Goal: Information Seeking & Learning: Learn about a topic

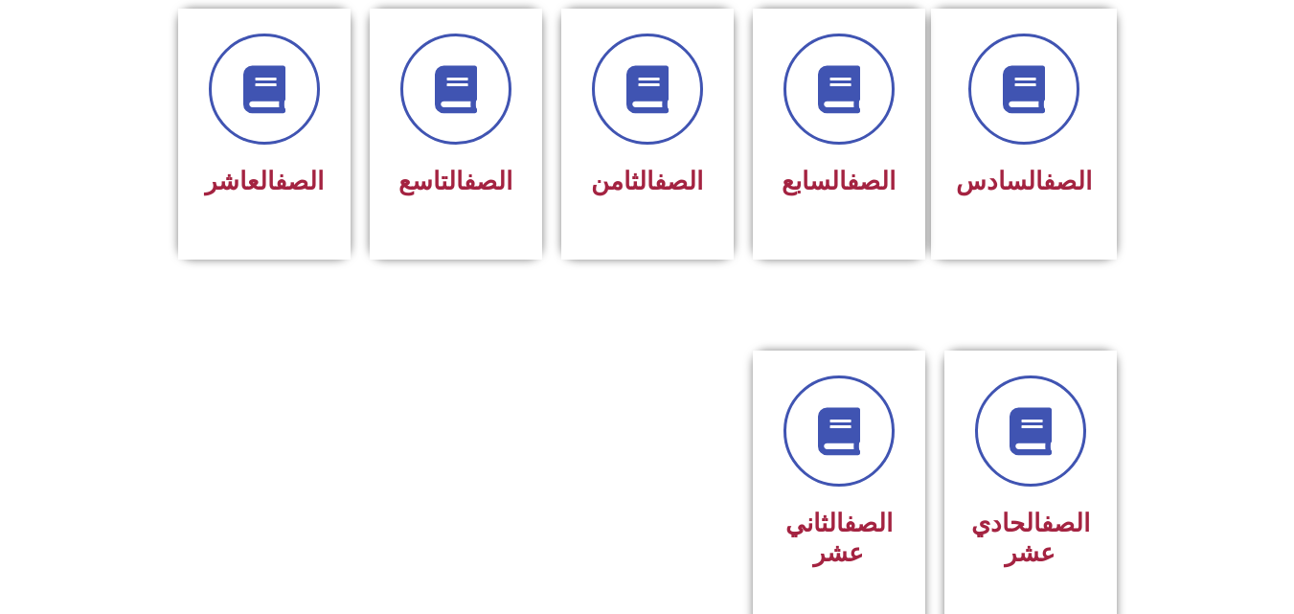
scroll to position [801, 0]
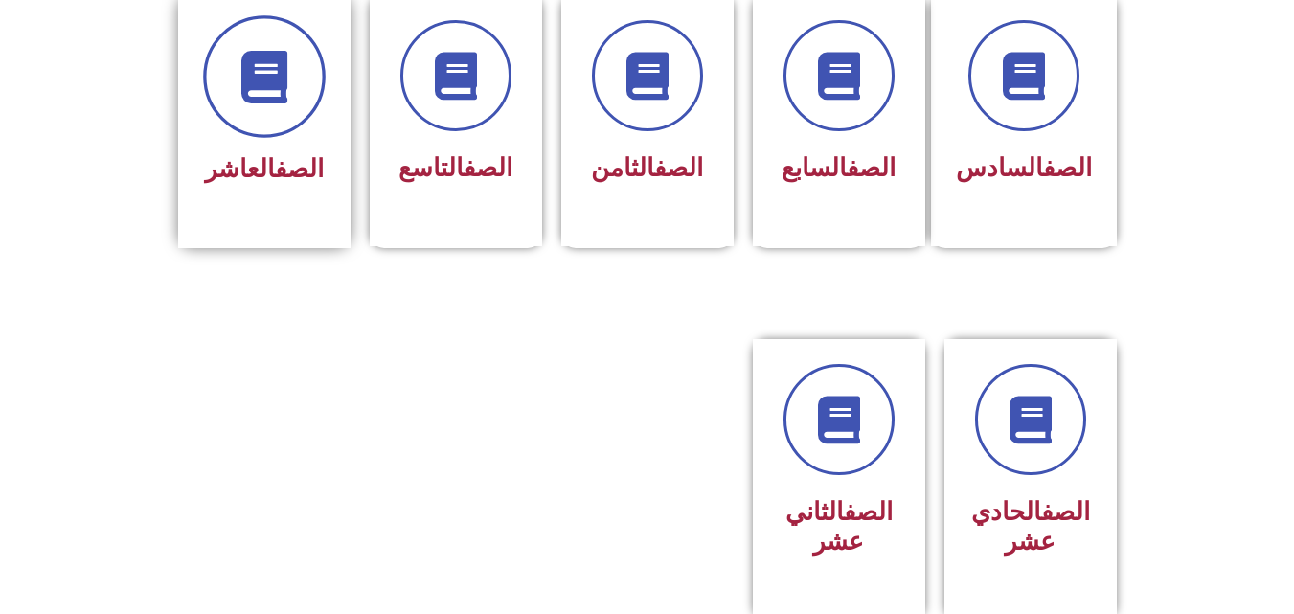
click at [250, 55] on icon at bounding box center [263, 76] width 53 height 53
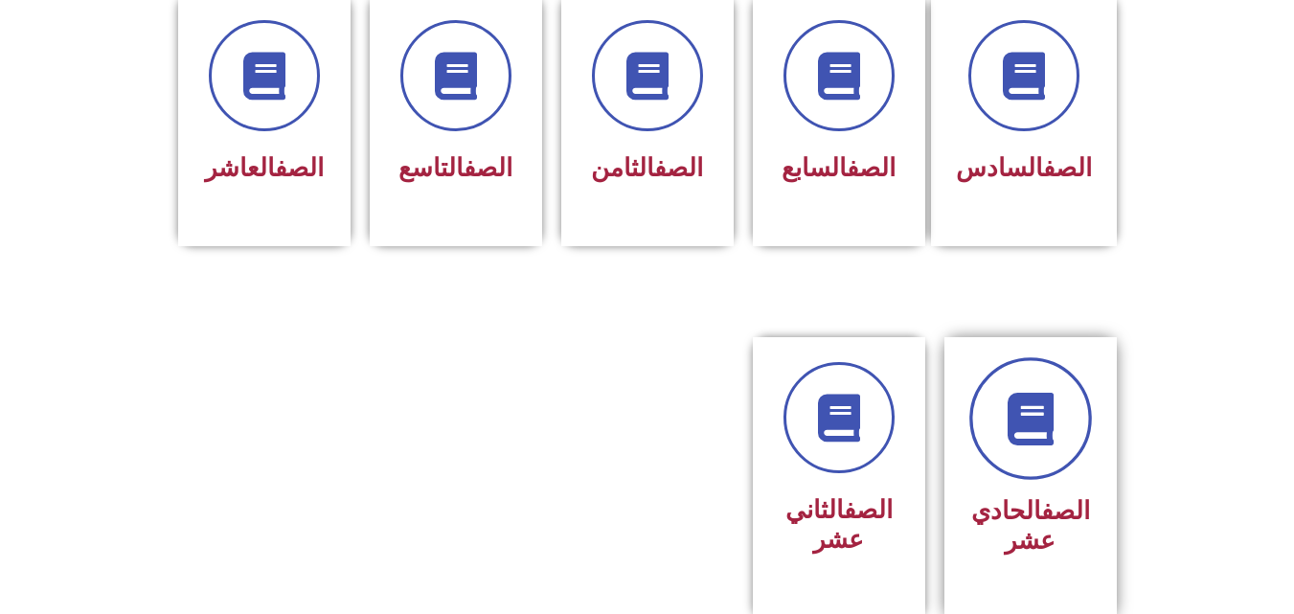
click at [1003, 417] on link at bounding box center [1030, 418] width 123 height 123
click at [1034, 393] on icon at bounding box center [1030, 419] width 53 height 53
click at [844, 496] on link "الصف" at bounding box center [868, 510] width 49 height 29
click at [1049, 436] on link at bounding box center [1030, 418] width 123 height 123
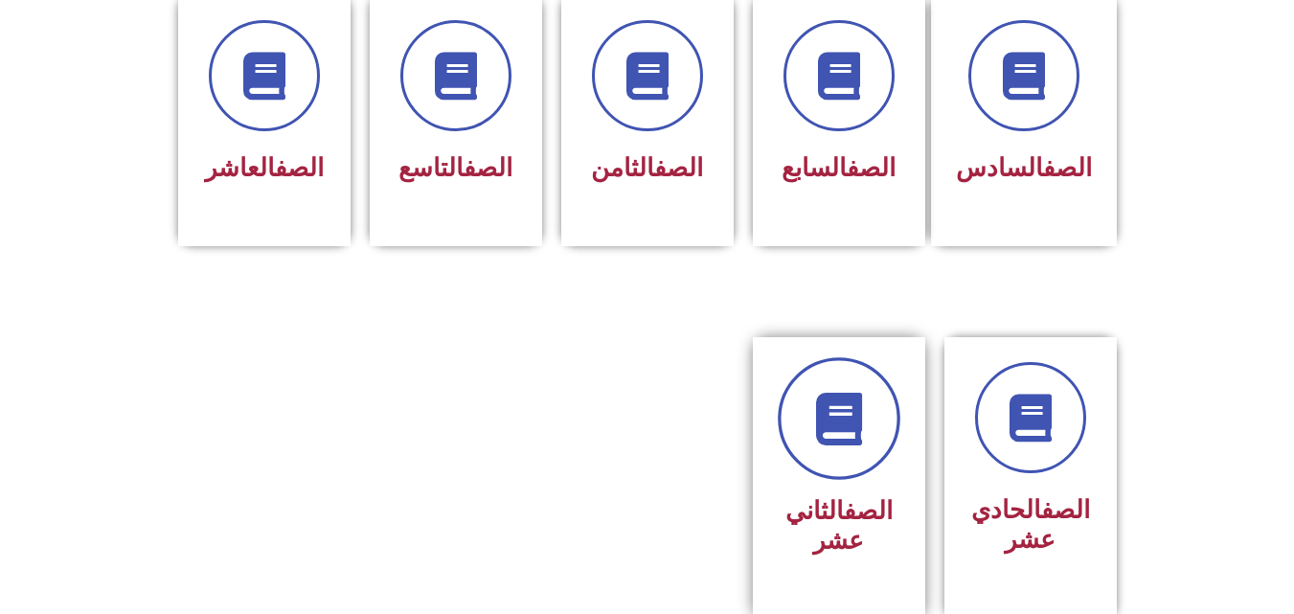
click at [820, 408] on icon at bounding box center [838, 419] width 53 height 53
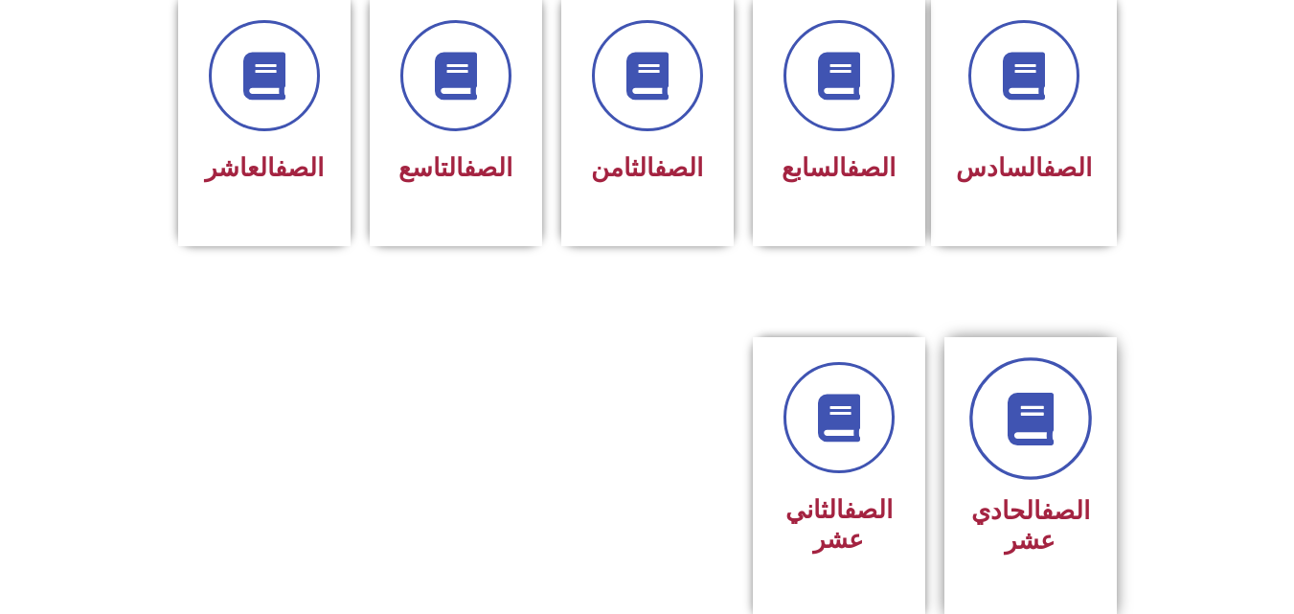
click at [1018, 407] on icon at bounding box center [1030, 419] width 53 height 53
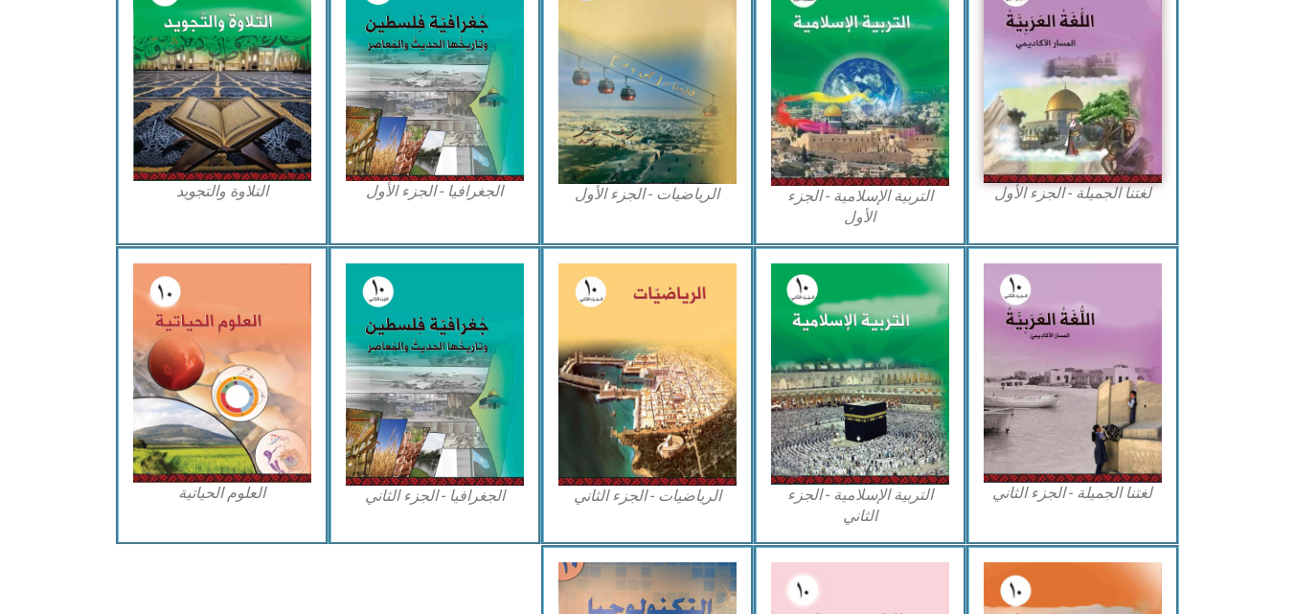
scroll to position [599, 0]
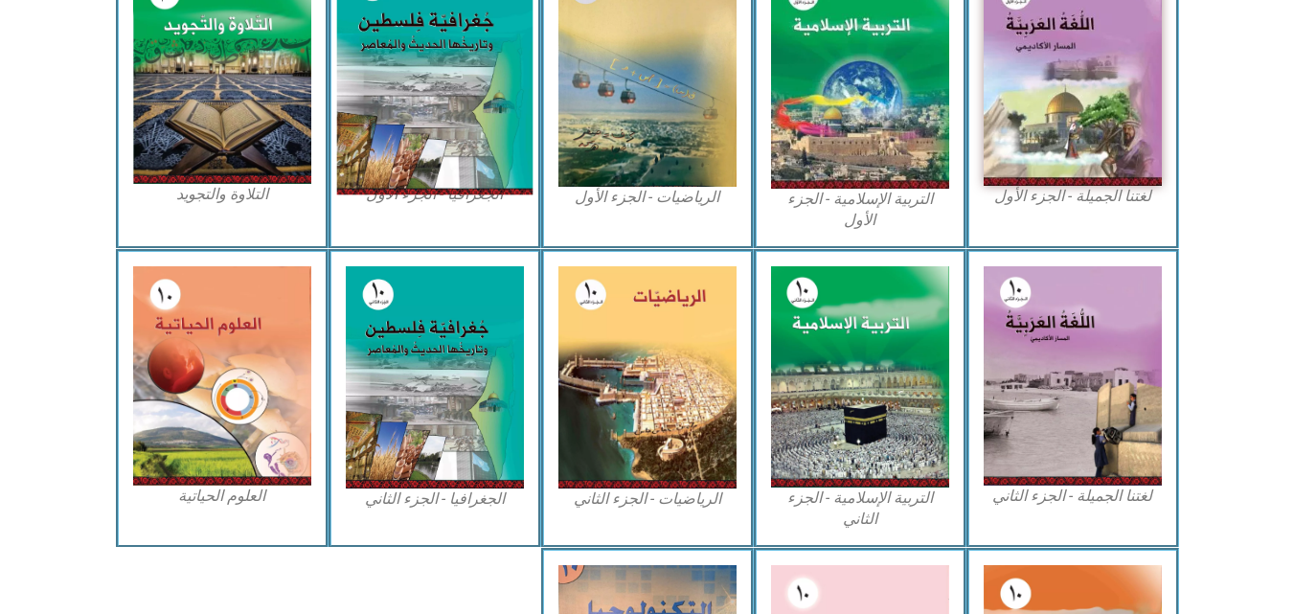
click at [413, 97] on img at bounding box center [434, 75] width 196 height 239
click at [419, 115] on img at bounding box center [434, 75] width 196 height 239
click at [407, 98] on img at bounding box center [434, 75] width 196 height 239
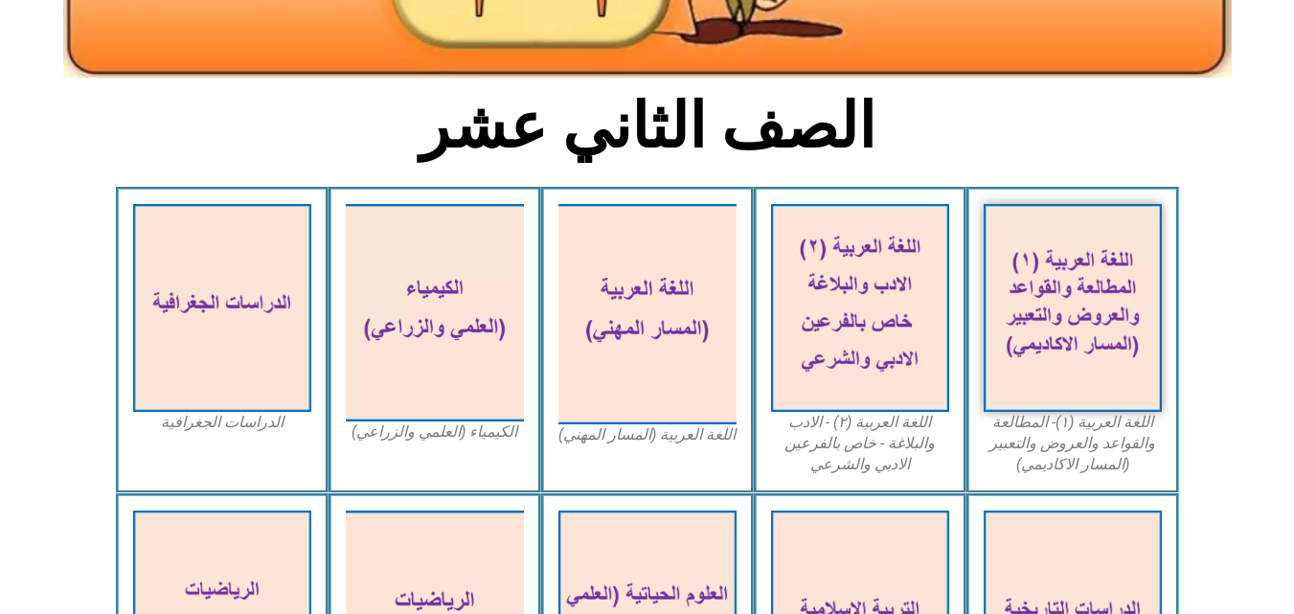
scroll to position [420, 0]
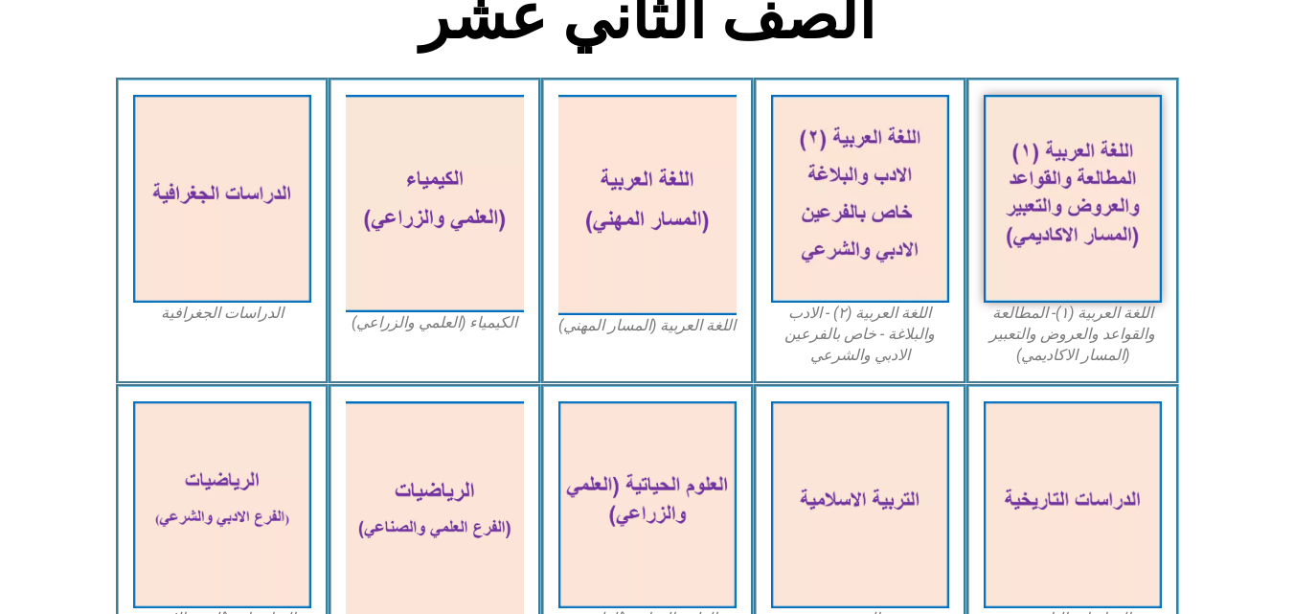
scroll to position [459, 0]
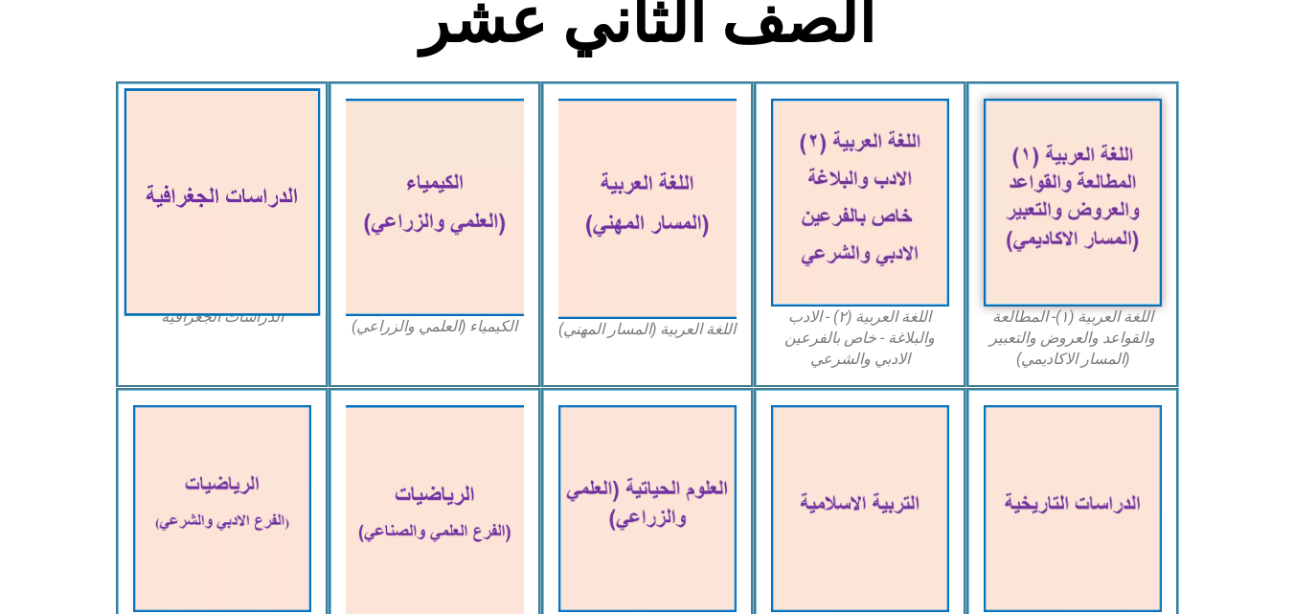
click at [174, 190] on img at bounding box center [222, 202] width 196 height 228
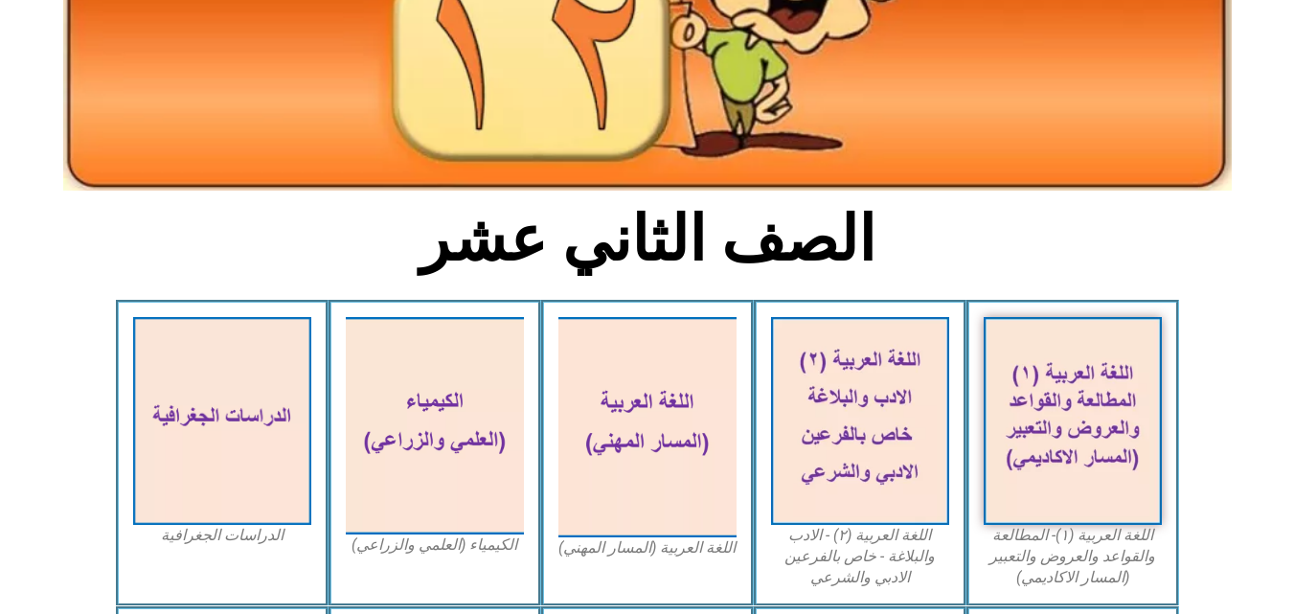
scroll to position [228, 0]
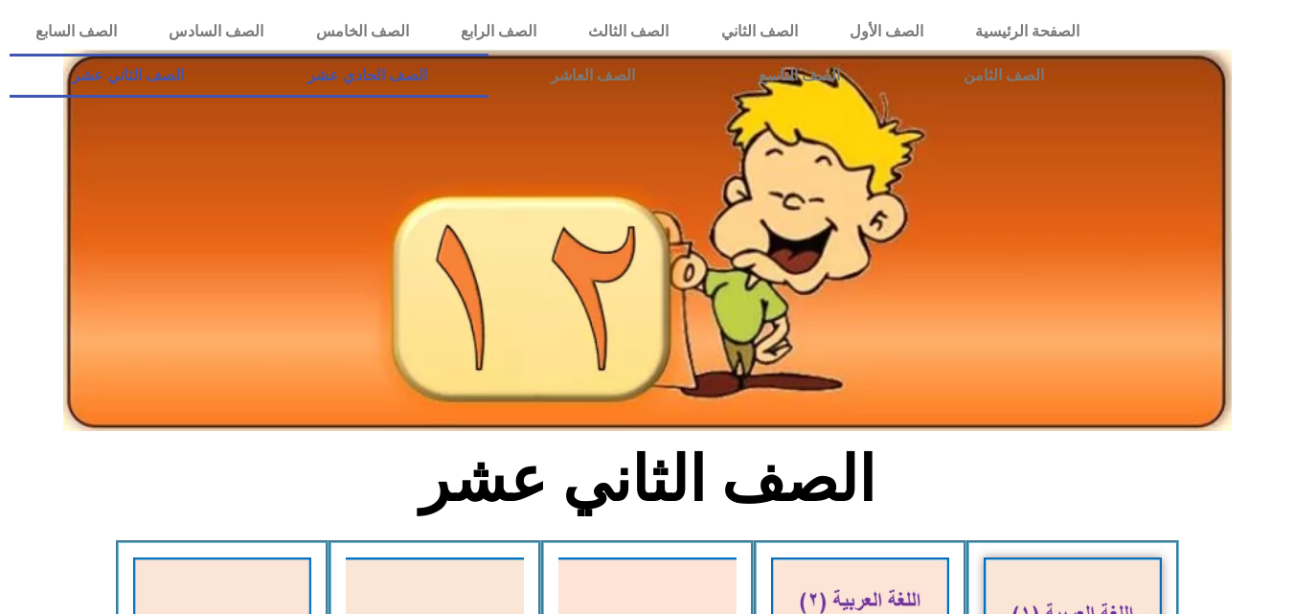
click at [488, 84] on link "الصف الحادي عشر" at bounding box center [366, 76] width 243 height 44
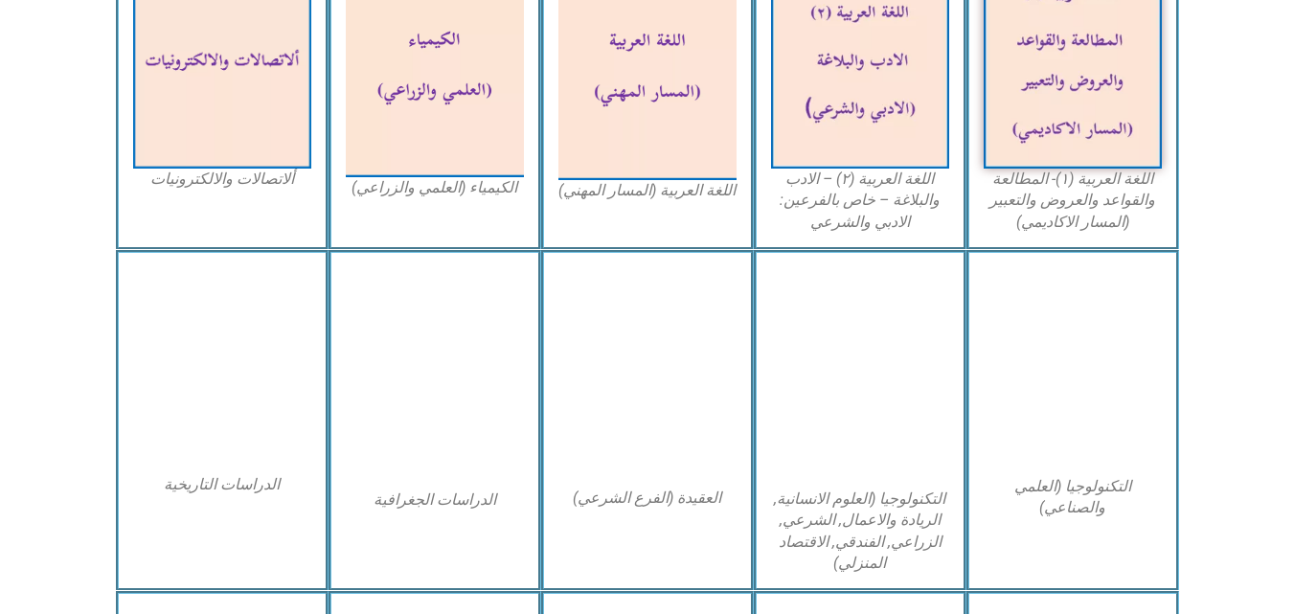
scroll to position [644, 0]
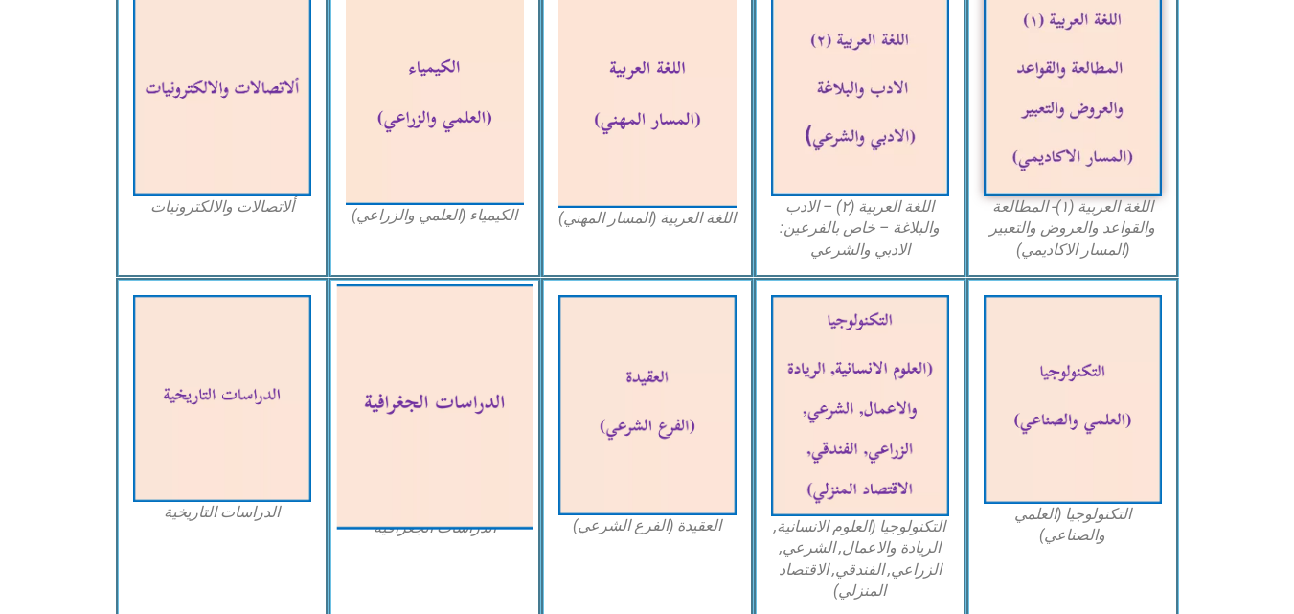
click at [393, 379] on img at bounding box center [434, 405] width 196 height 245
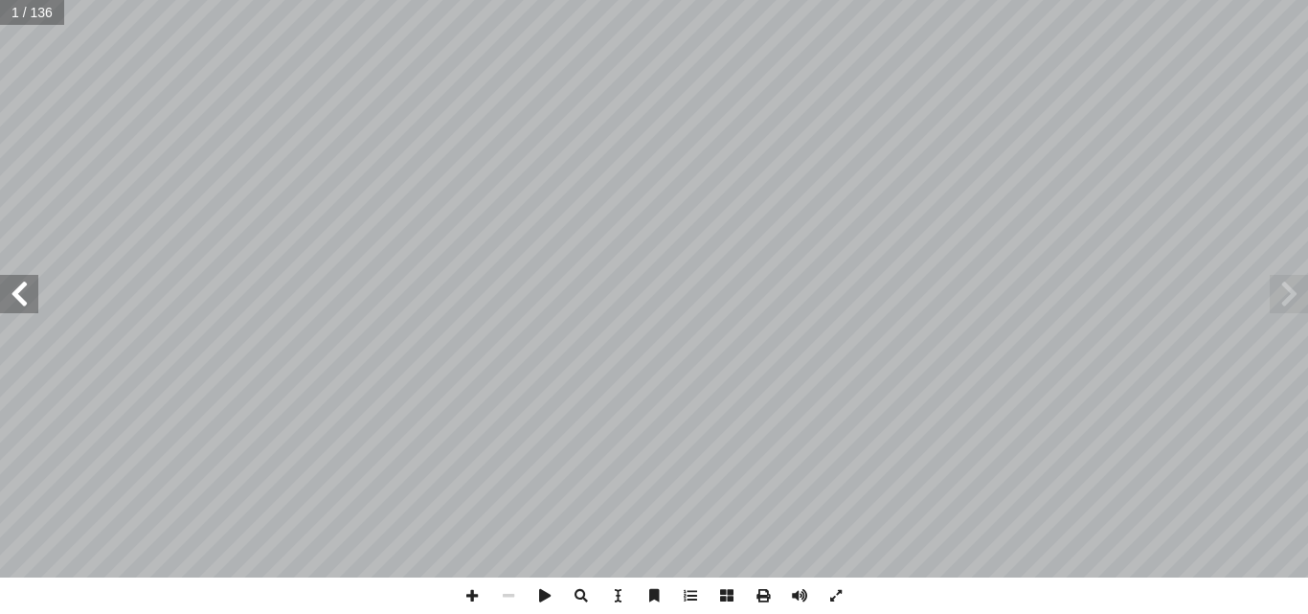
click at [1, 291] on span at bounding box center [19, 294] width 38 height 38
click at [585, 595] on span at bounding box center [581, 595] width 36 height 36
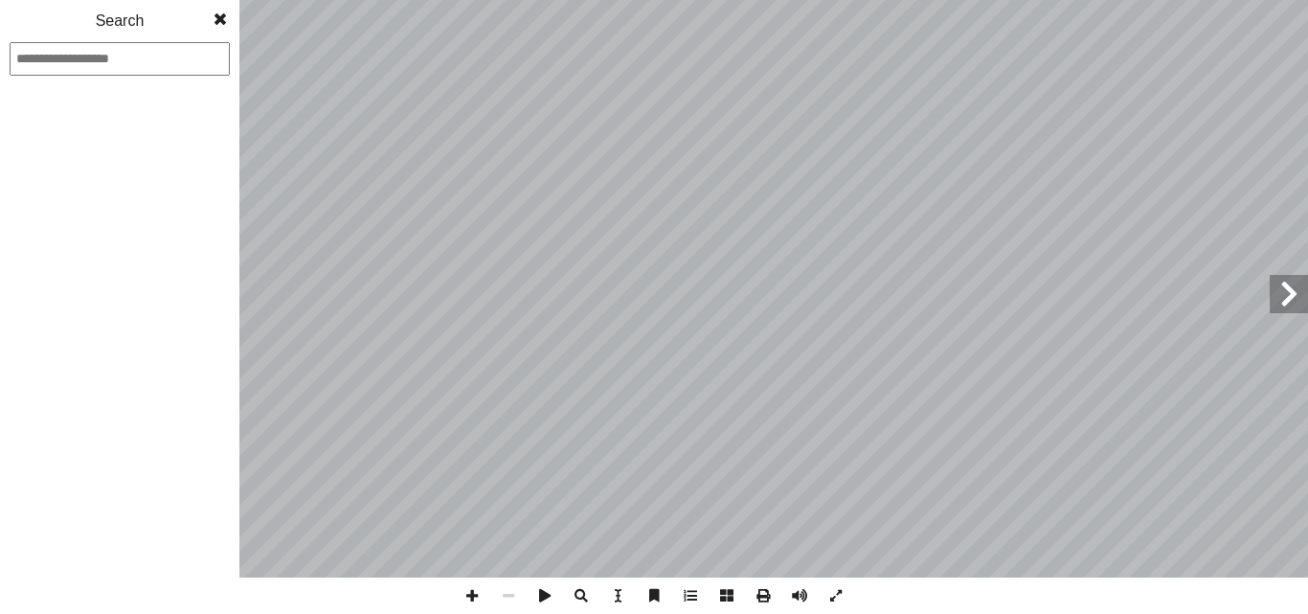
click at [585, 595] on span at bounding box center [581, 595] width 36 height 36
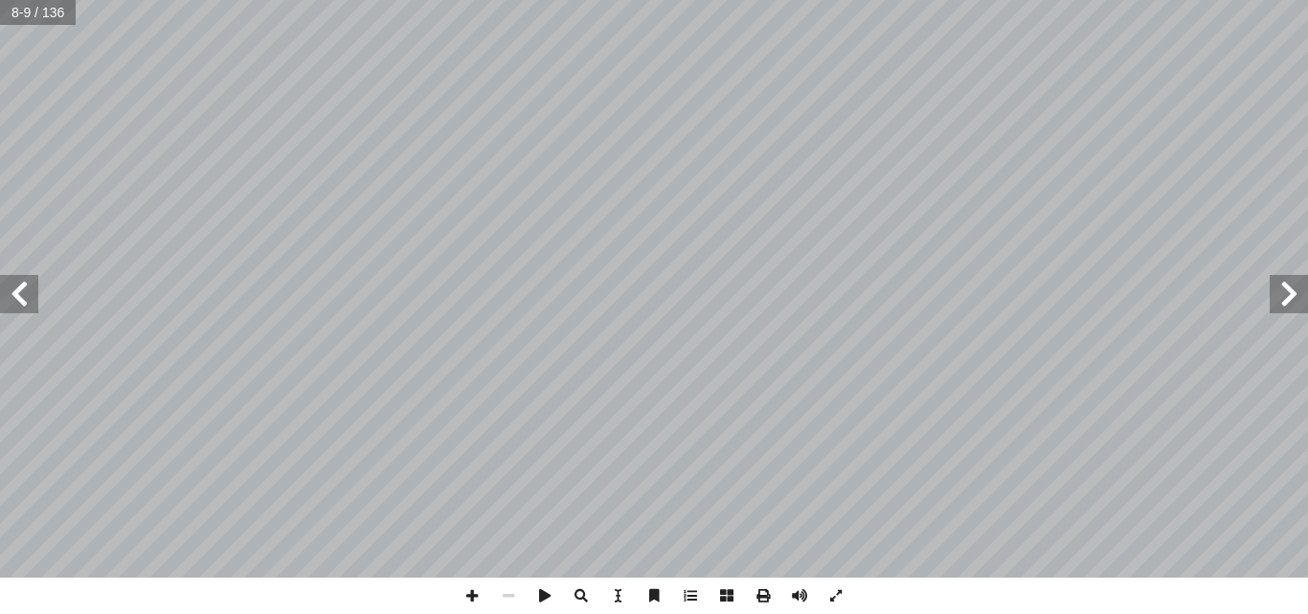
click at [585, 595] on span at bounding box center [581, 595] width 36 height 36
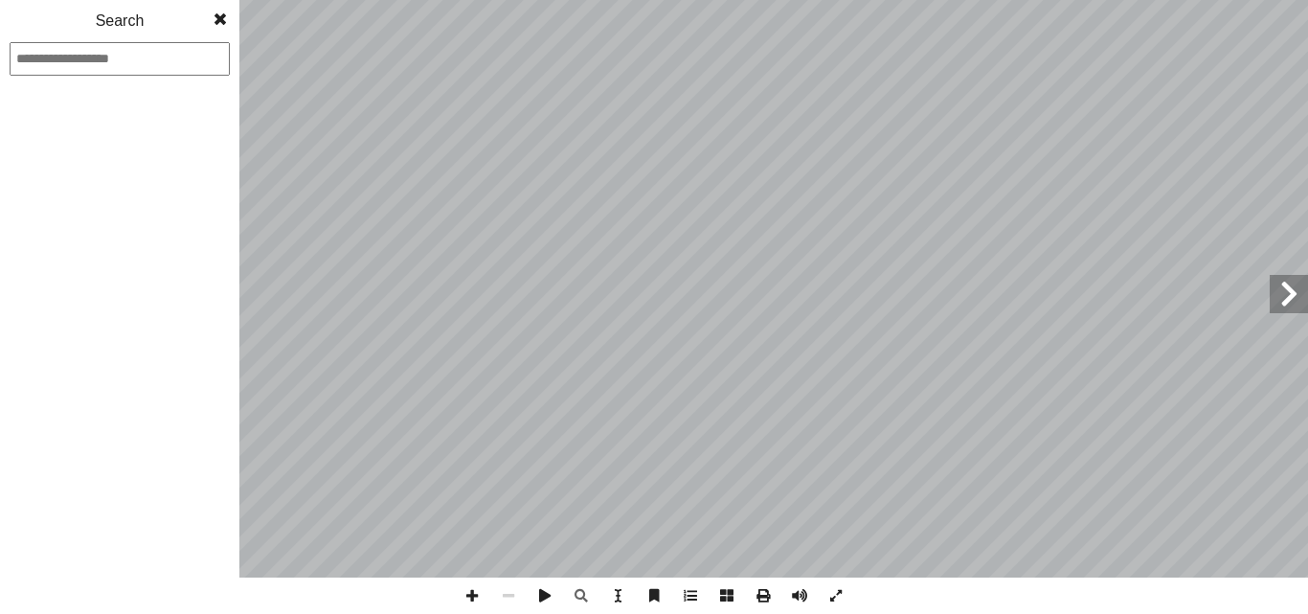
click at [216, 26] on span at bounding box center [220, 19] width 34 height 38
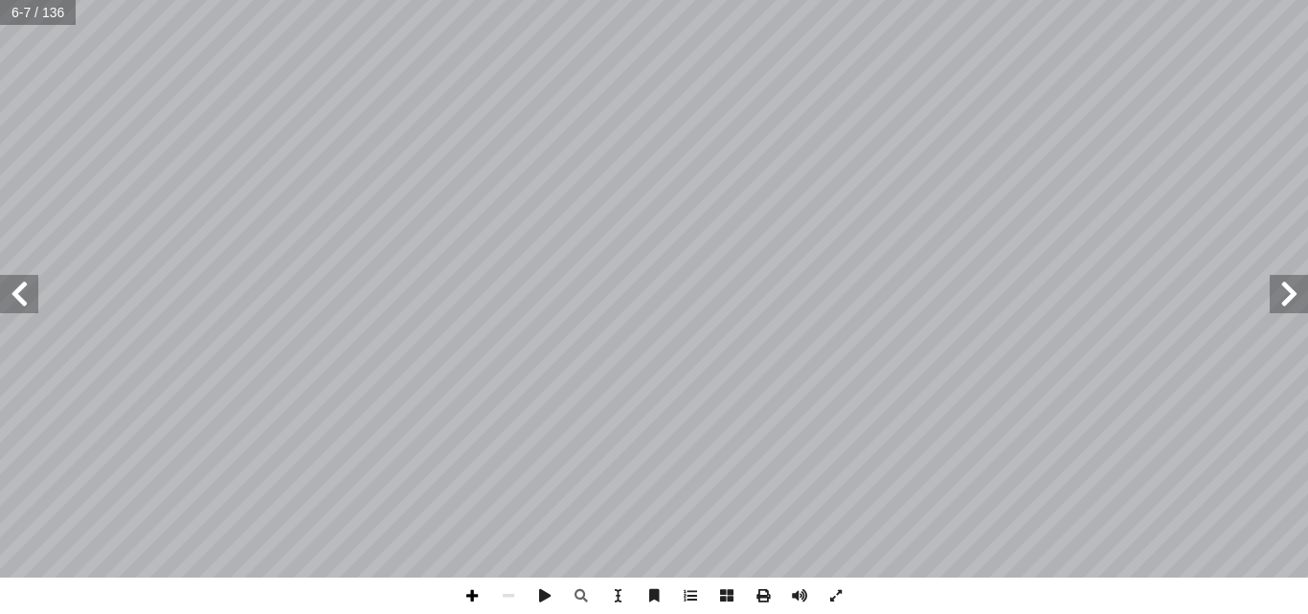
click at [471, 598] on span at bounding box center [472, 595] width 36 height 36
click at [15, 297] on span at bounding box center [19, 294] width 38 height 38
click at [502, 589] on span at bounding box center [508, 595] width 36 height 36
click at [465, 594] on span at bounding box center [472, 595] width 36 height 36
click at [507, 594] on span at bounding box center [508, 595] width 36 height 36
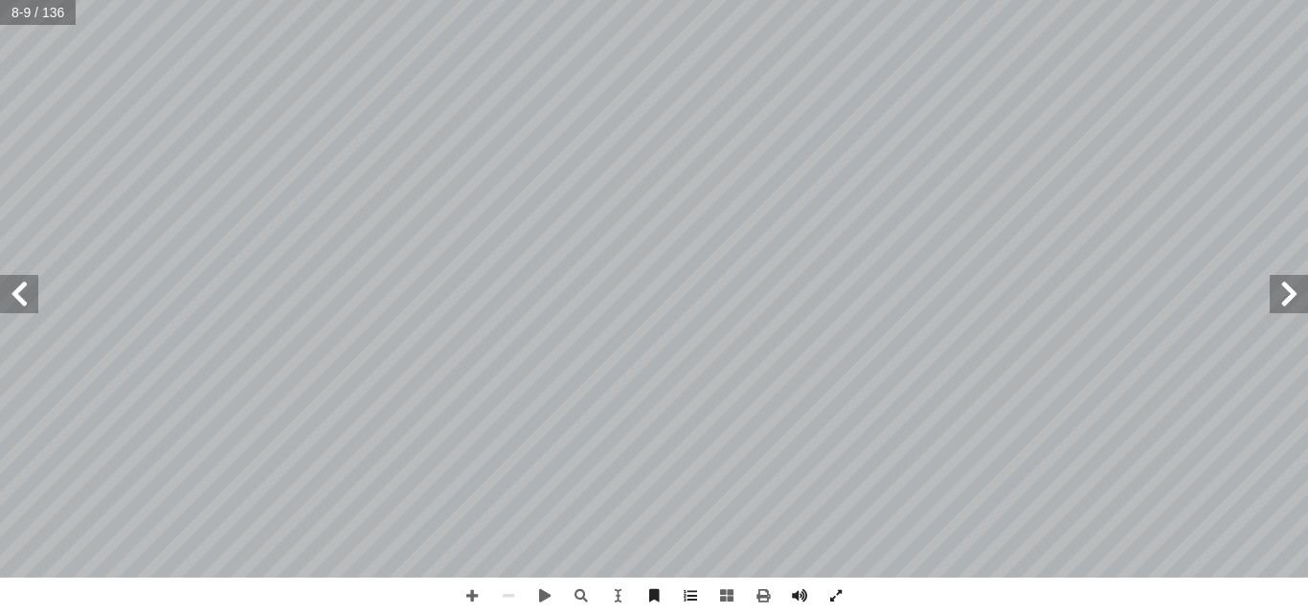
click at [24, 306] on span at bounding box center [19, 294] width 38 height 38
click at [13, 290] on span at bounding box center [19, 294] width 38 height 38
click at [1292, 279] on span at bounding box center [1289, 294] width 38 height 38
click at [15, 296] on span at bounding box center [19, 294] width 38 height 38
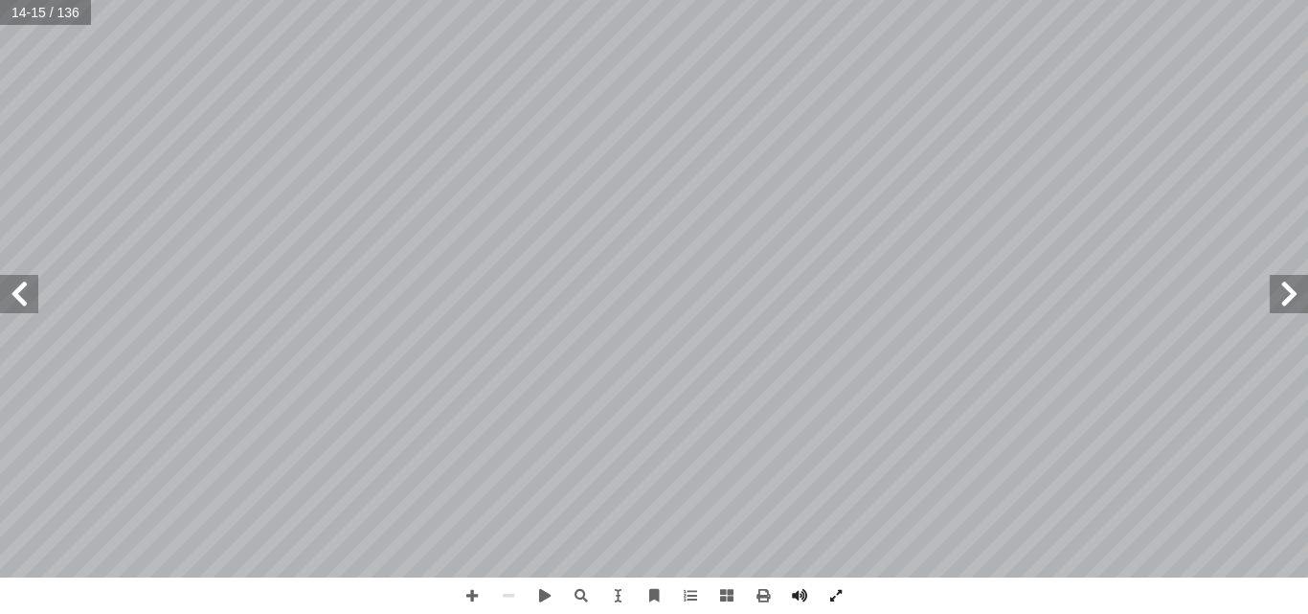
click at [15, 296] on span at bounding box center [19, 294] width 38 height 38
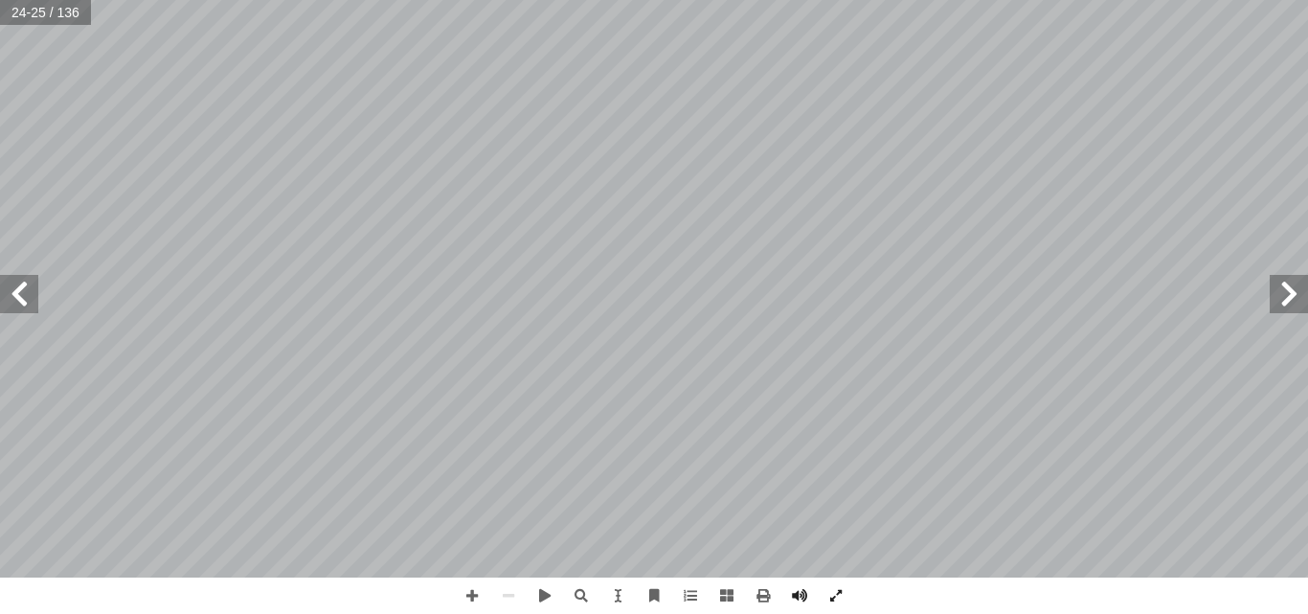
click at [15, 296] on span at bounding box center [19, 294] width 38 height 38
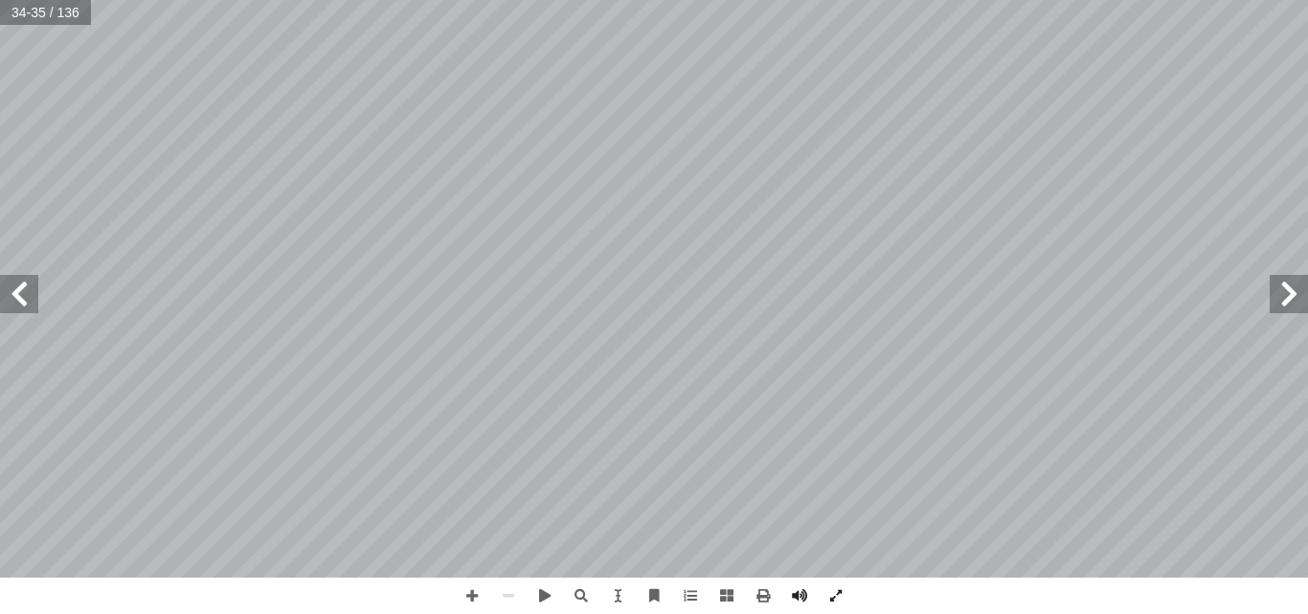
click at [15, 296] on span at bounding box center [19, 294] width 38 height 38
click at [1301, 312] on span at bounding box center [1289, 294] width 38 height 38
click at [0, 300] on span at bounding box center [19, 294] width 38 height 38
click at [17, 305] on span at bounding box center [19, 294] width 38 height 38
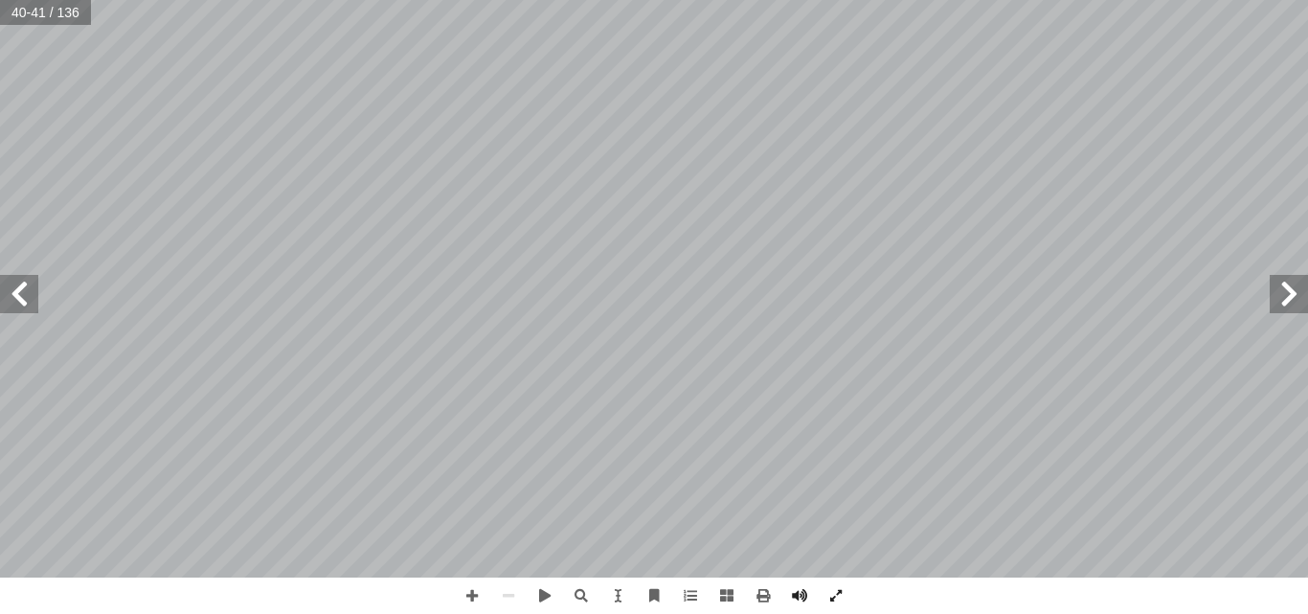
click at [17, 305] on span at bounding box center [19, 294] width 38 height 38
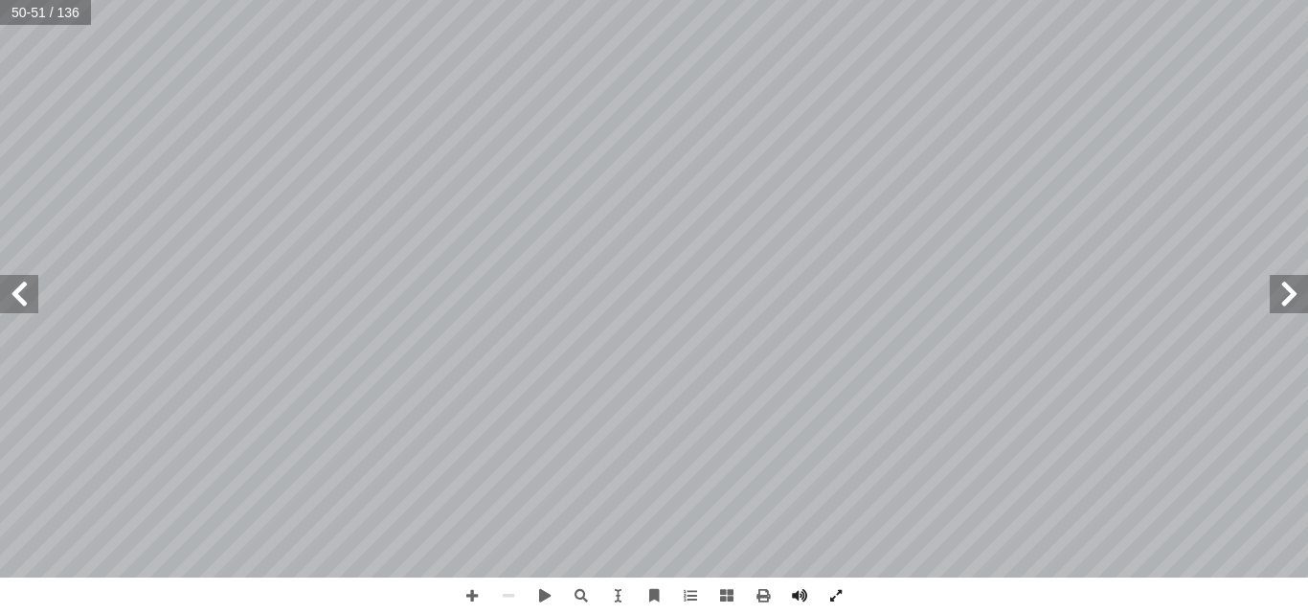
click at [17, 305] on span at bounding box center [19, 294] width 38 height 38
click at [15, 294] on span at bounding box center [19, 294] width 38 height 38
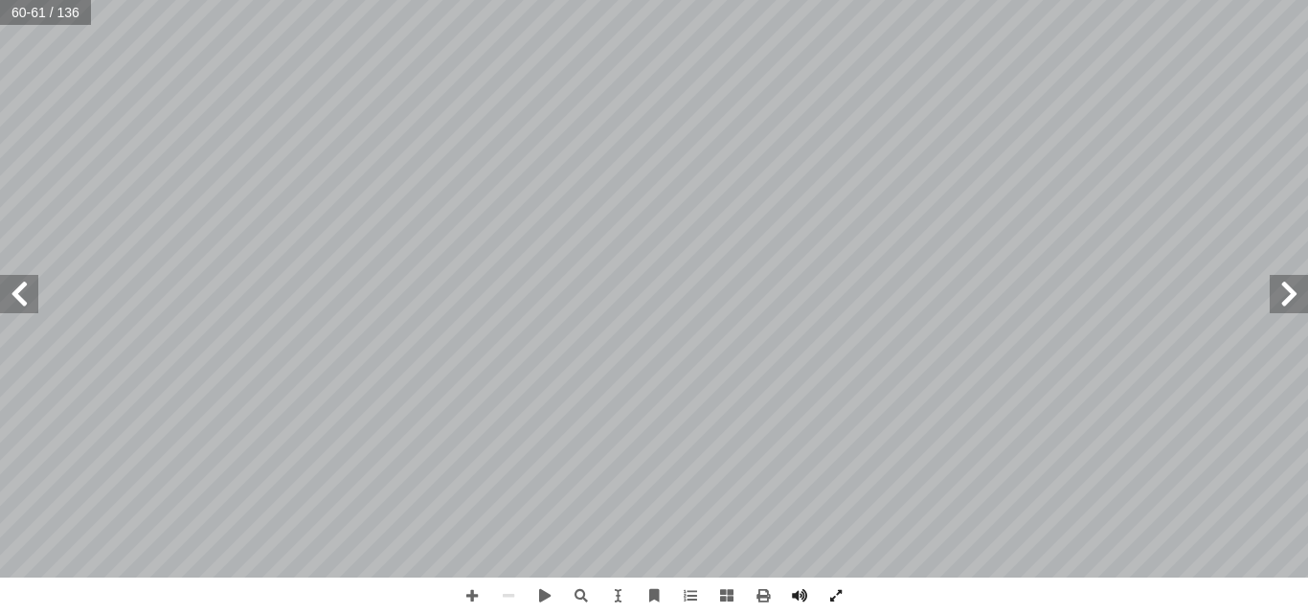
click at [15, 294] on span at bounding box center [19, 294] width 38 height 38
click at [1297, 307] on span at bounding box center [1289, 294] width 38 height 38
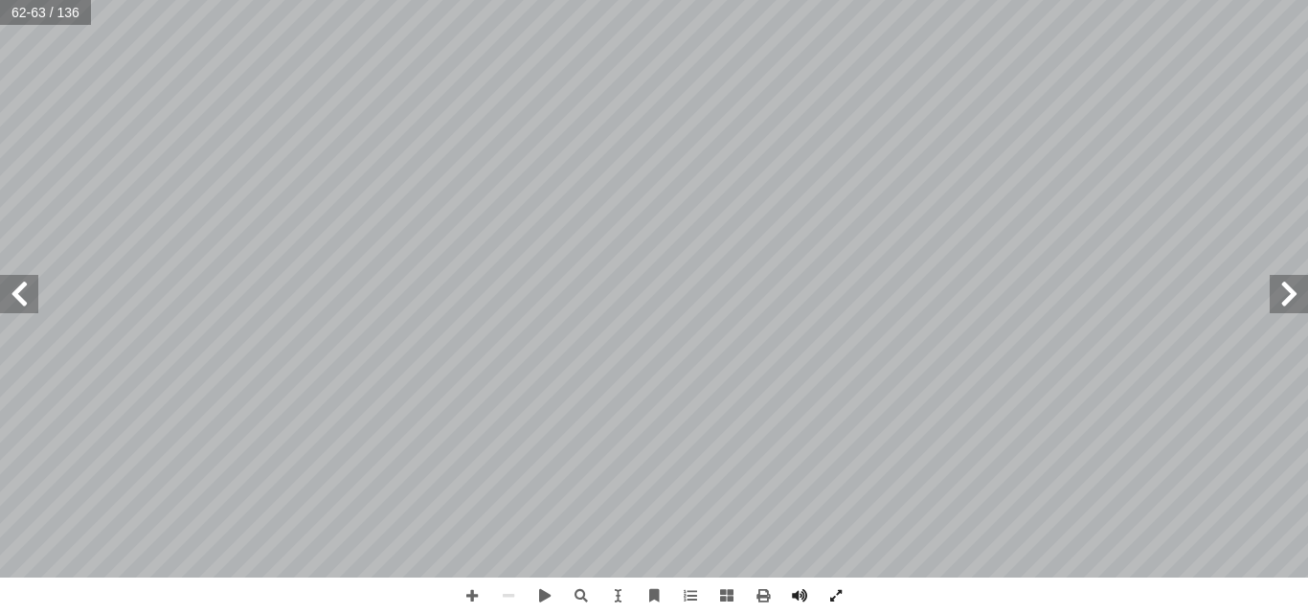
click at [17, 294] on span at bounding box center [19, 294] width 38 height 38
click at [1297, 302] on span at bounding box center [1289, 294] width 38 height 38
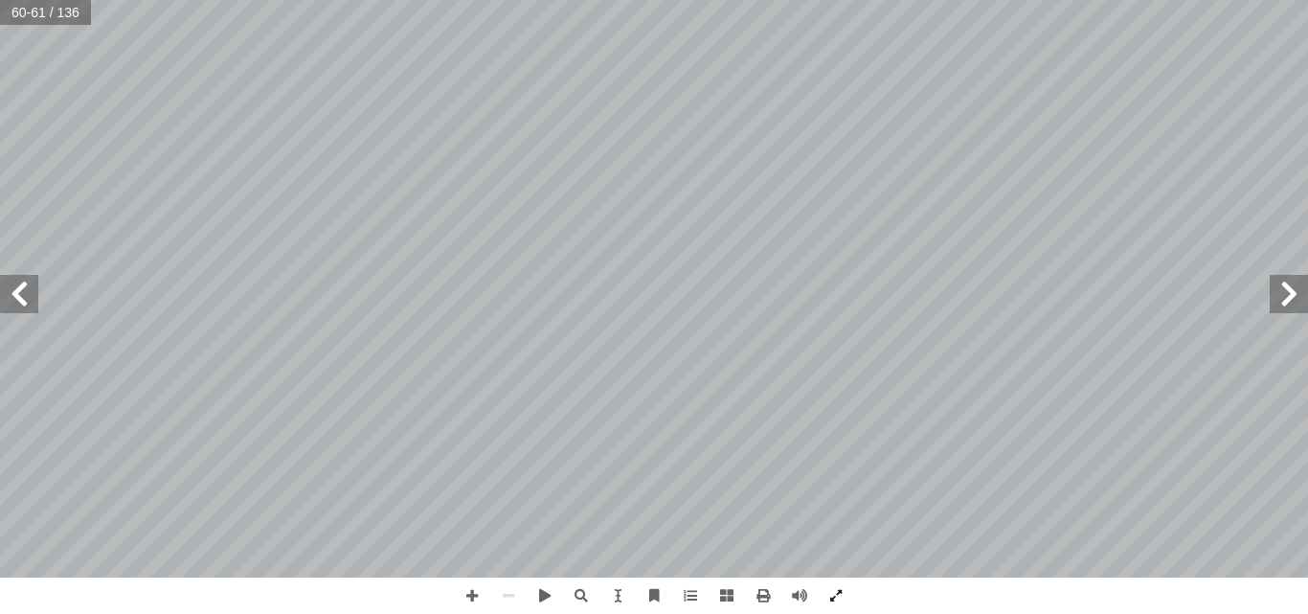
click at [1297, 302] on span at bounding box center [1289, 294] width 38 height 38
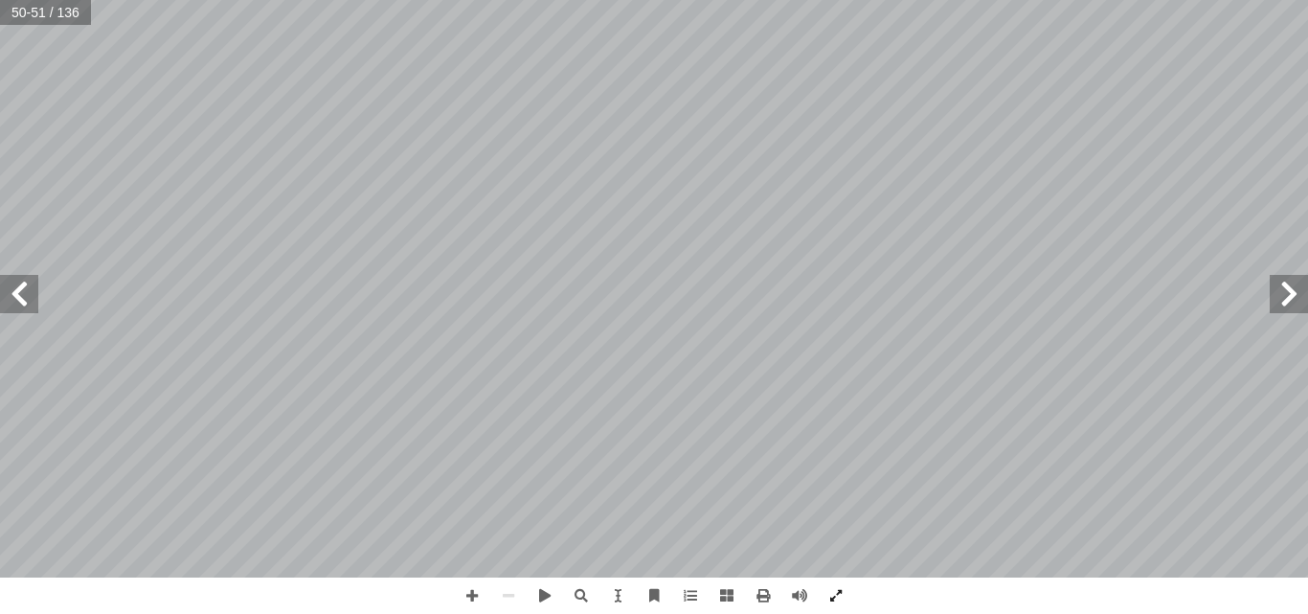
click at [25, 298] on span at bounding box center [19, 294] width 38 height 38
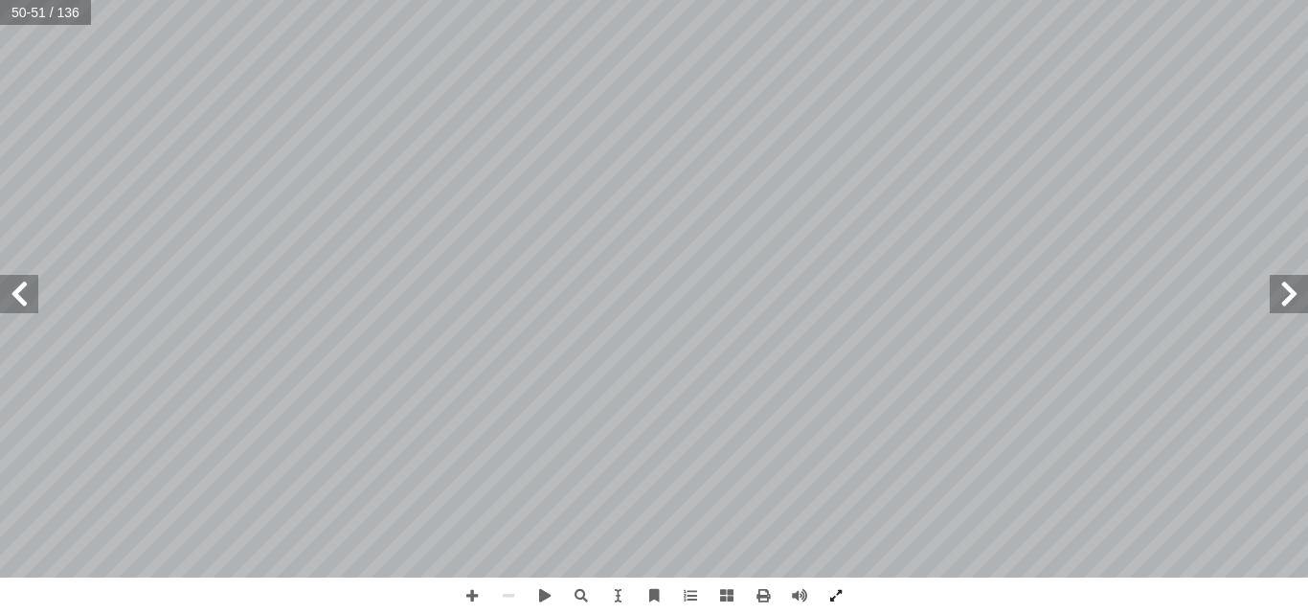
click at [25, 298] on span at bounding box center [19, 294] width 38 height 38
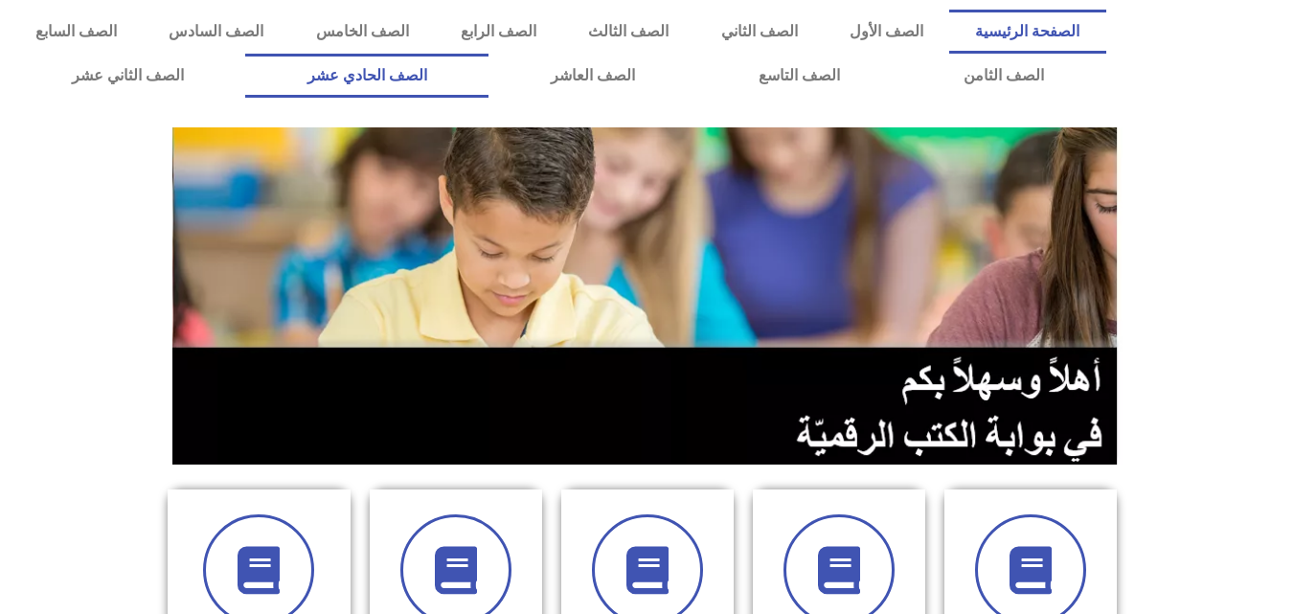
click at [488, 76] on link "الصف الحادي عشر" at bounding box center [366, 76] width 243 height 44
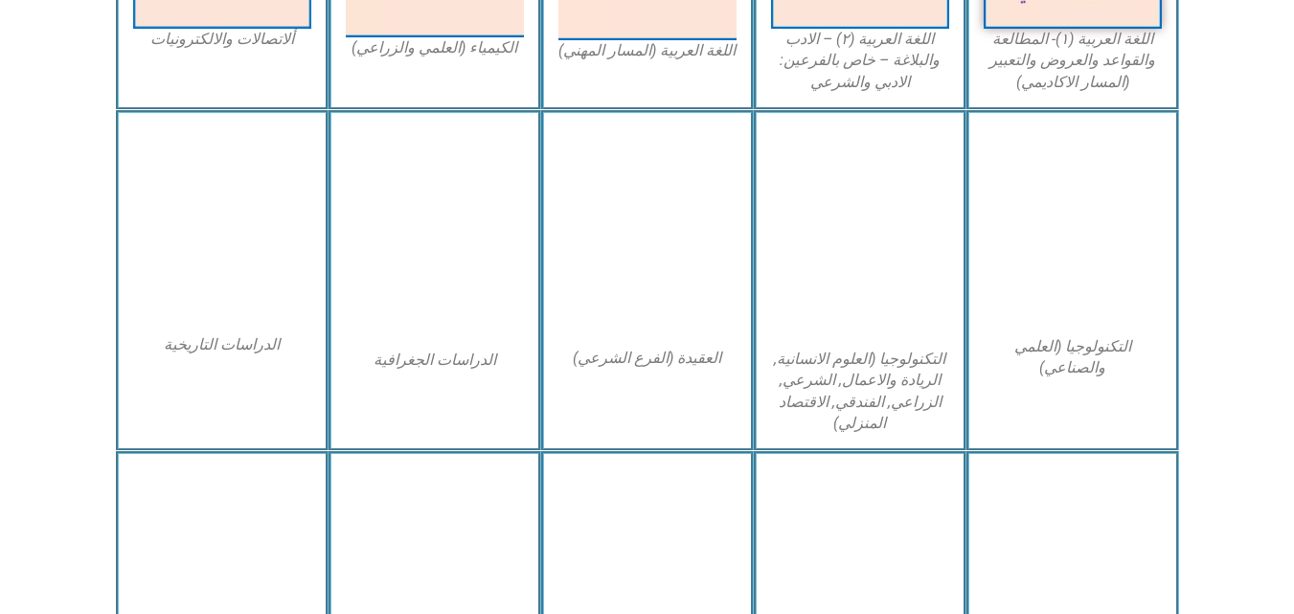
scroll to position [790, 0]
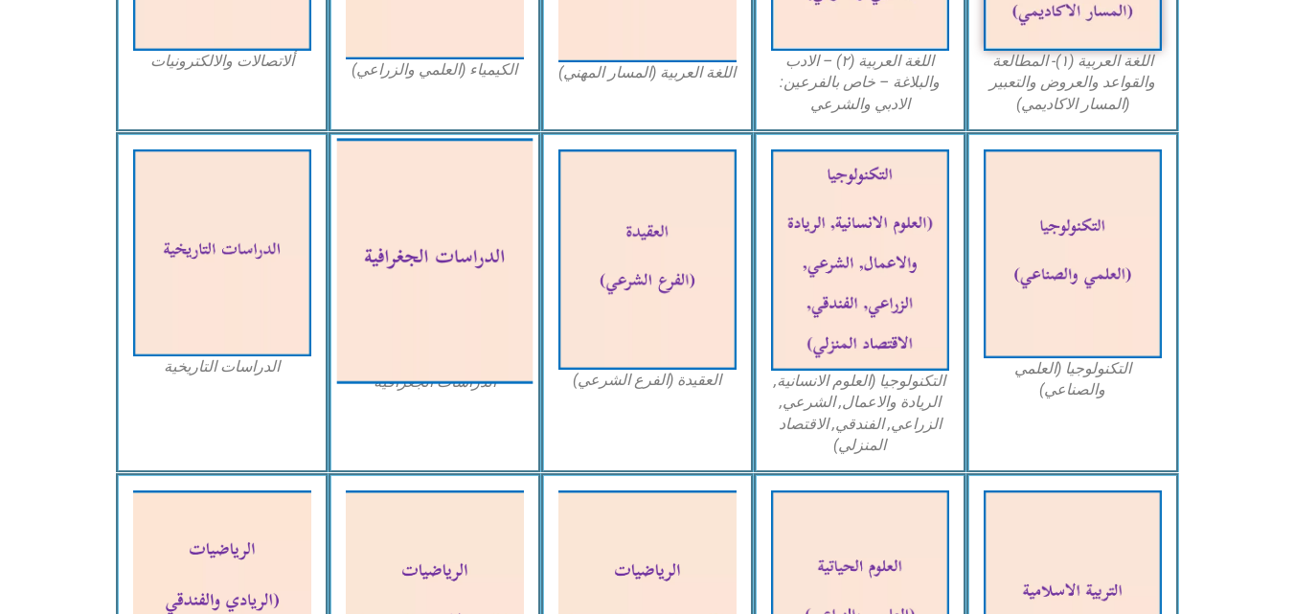
click at [411, 231] on img at bounding box center [434, 260] width 196 height 245
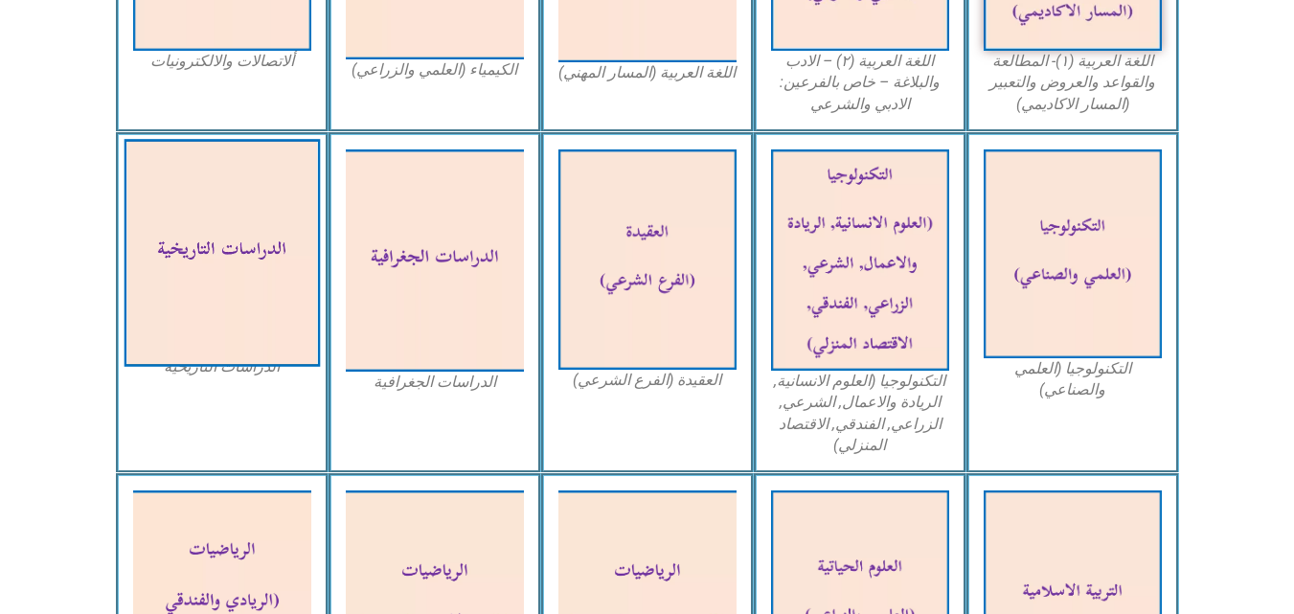
click at [193, 282] on img at bounding box center [222, 253] width 196 height 228
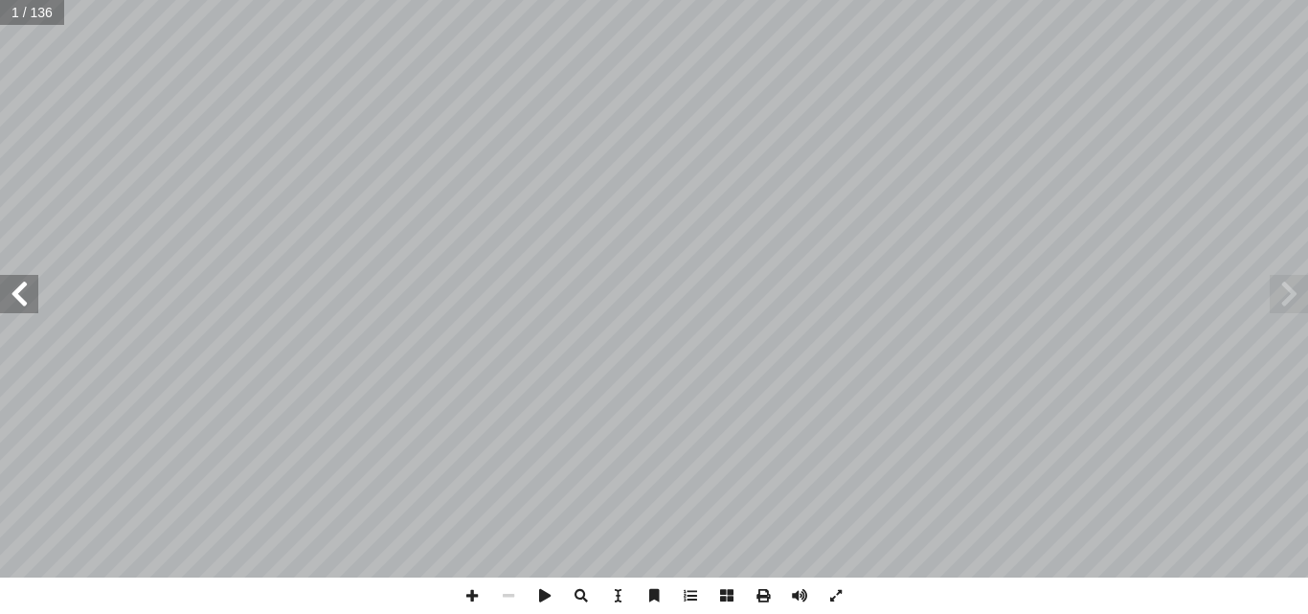
click at [27, 300] on span at bounding box center [19, 294] width 38 height 38
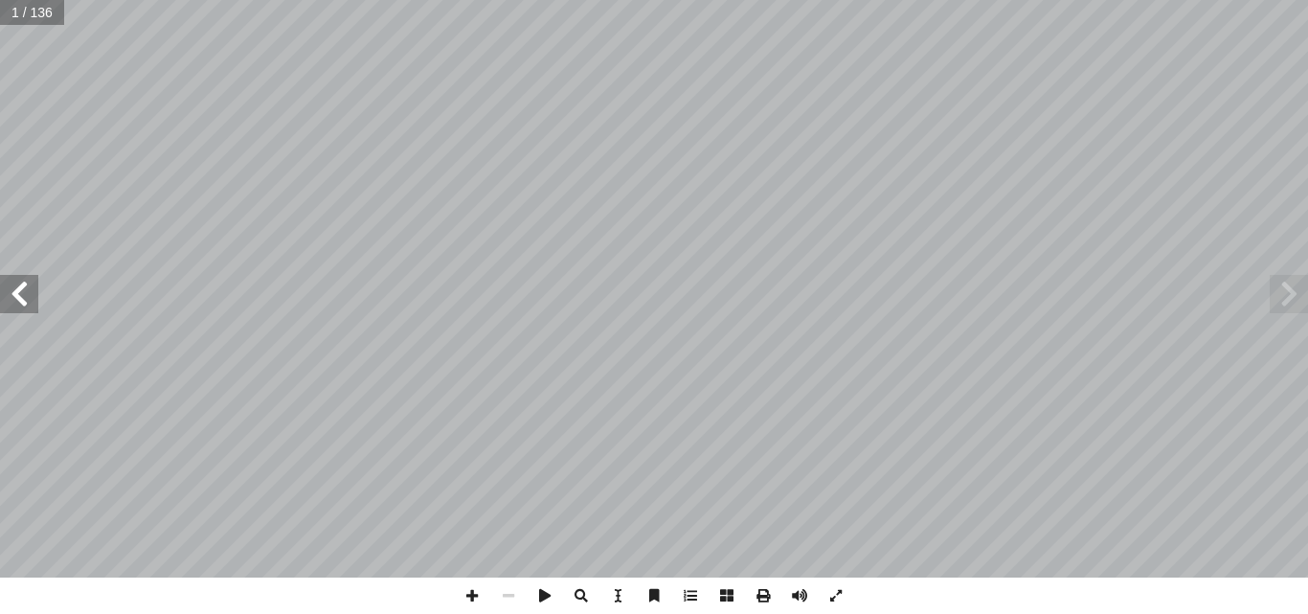
click at [27, 300] on span at bounding box center [19, 294] width 38 height 38
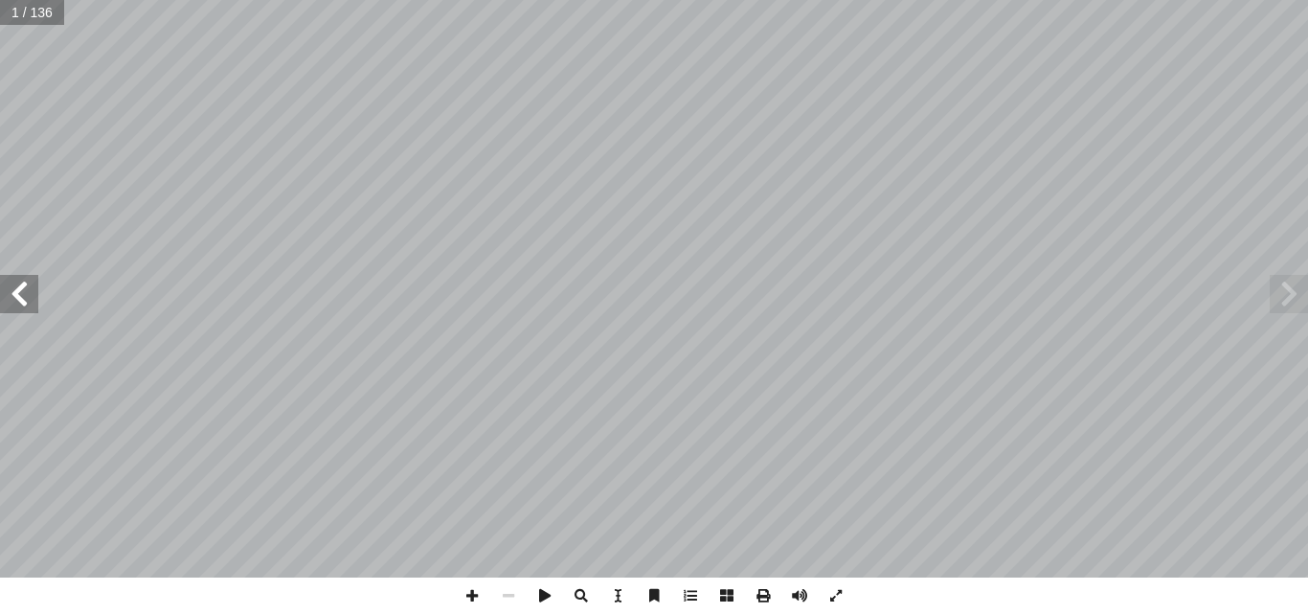
click at [27, 300] on span at bounding box center [19, 294] width 38 height 38
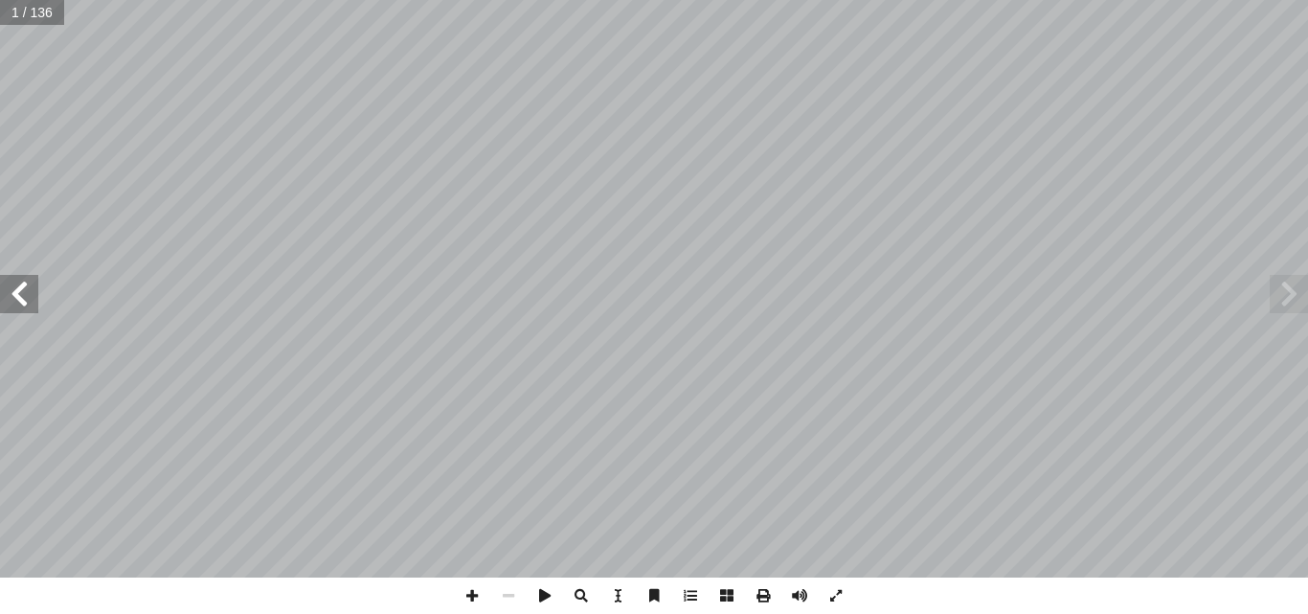
click at [27, 300] on span at bounding box center [19, 294] width 38 height 38
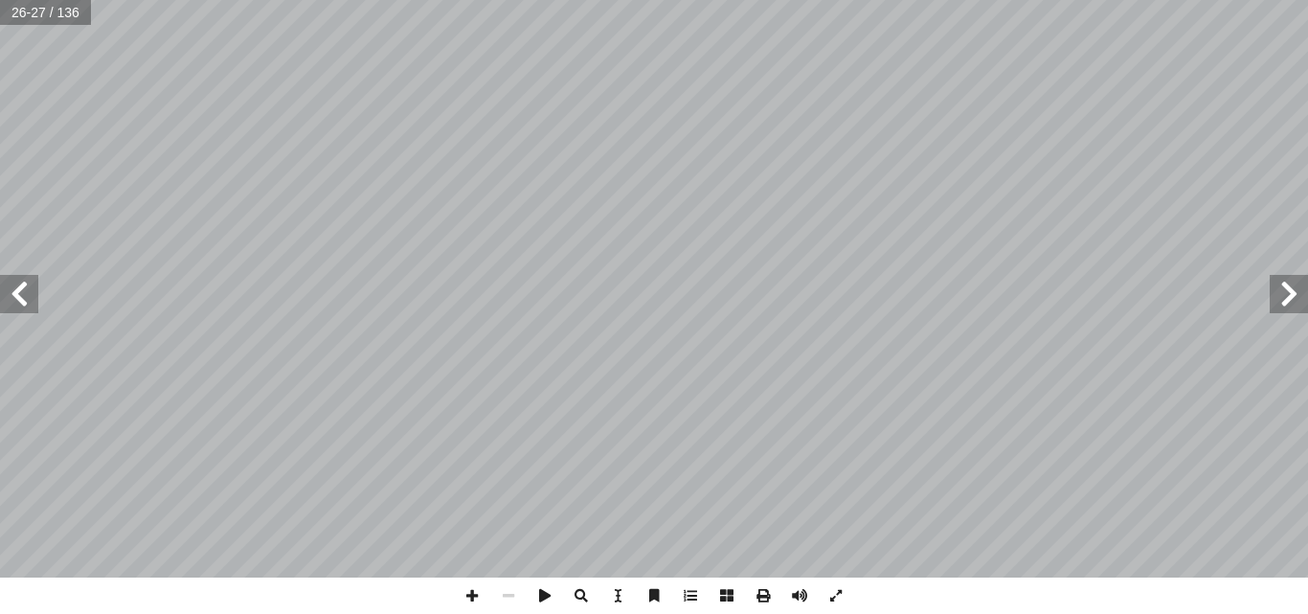
click at [27, 300] on span at bounding box center [19, 294] width 38 height 38
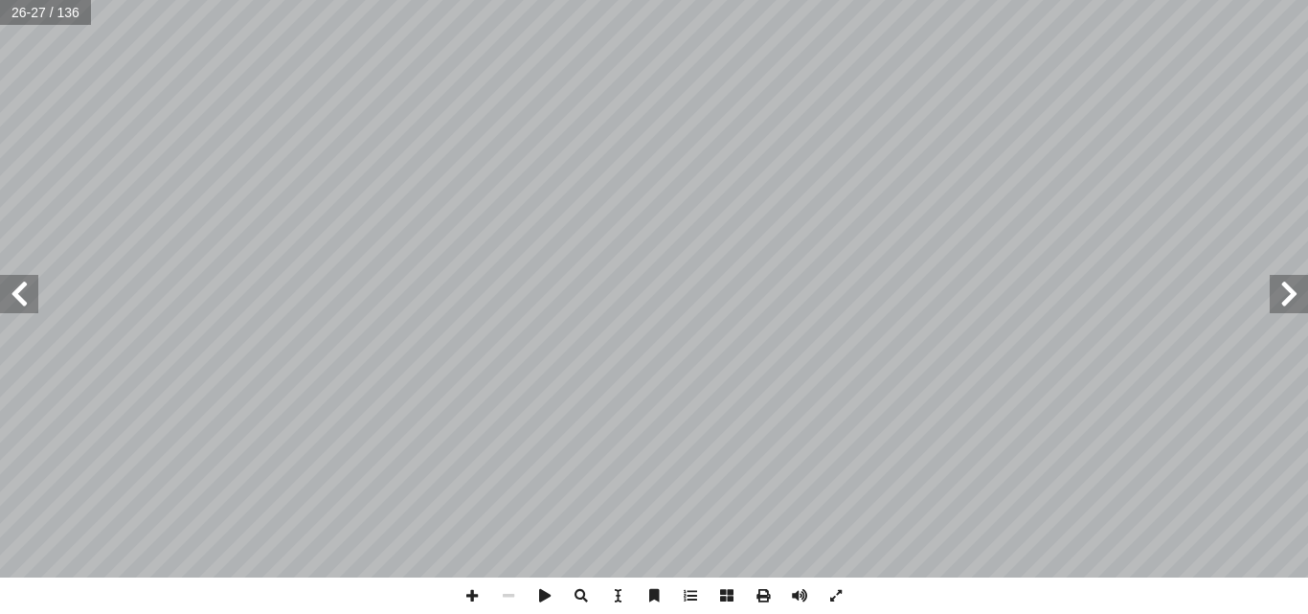
click at [27, 300] on span at bounding box center [19, 294] width 38 height 38
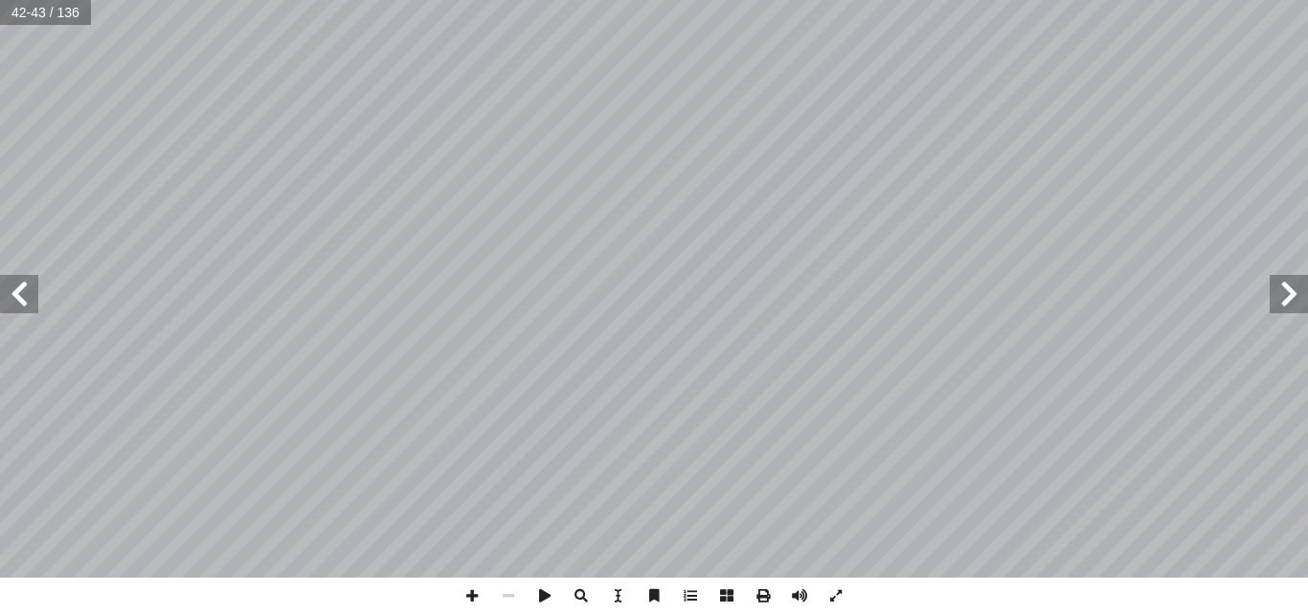
click at [27, 300] on span at bounding box center [19, 294] width 38 height 38
click at [18, 295] on span at bounding box center [19, 294] width 38 height 38
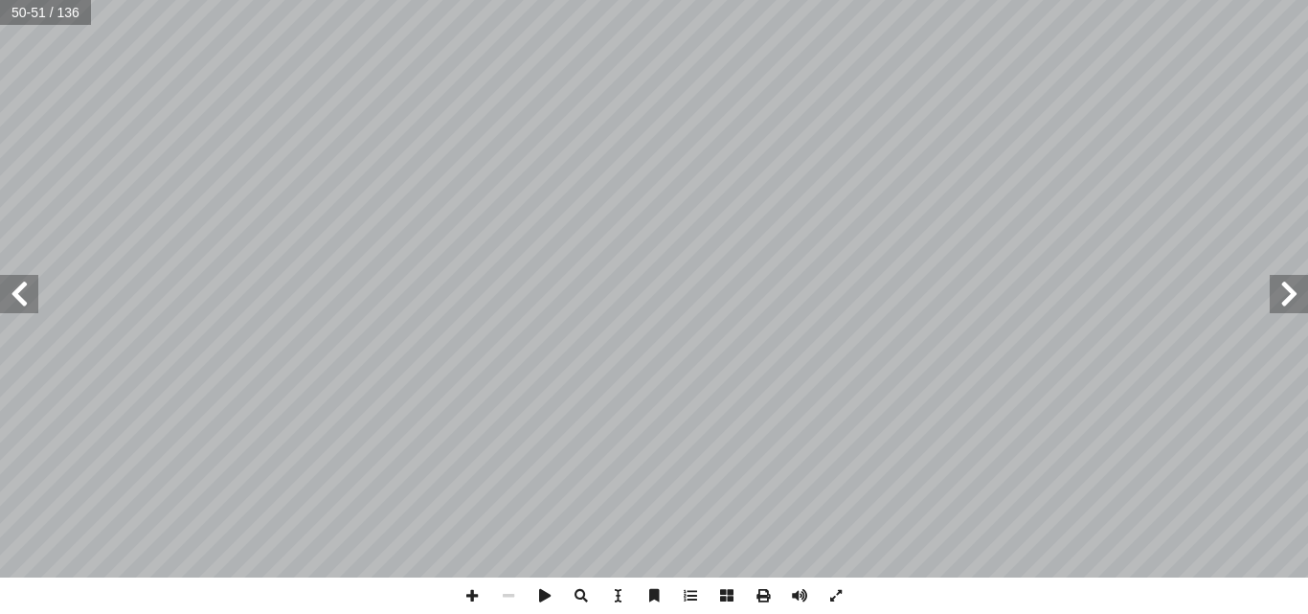
click at [18, 295] on span at bounding box center [19, 294] width 38 height 38
click at [30, 299] on span at bounding box center [19, 294] width 38 height 38
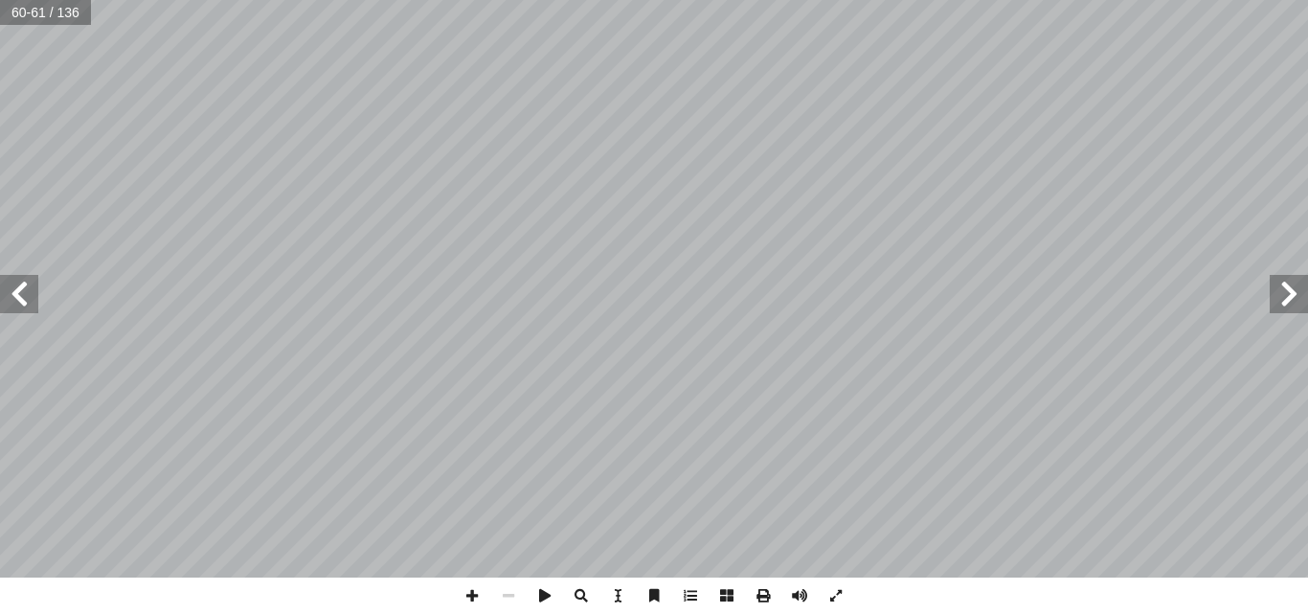
click at [30, 299] on span at bounding box center [19, 294] width 38 height 38
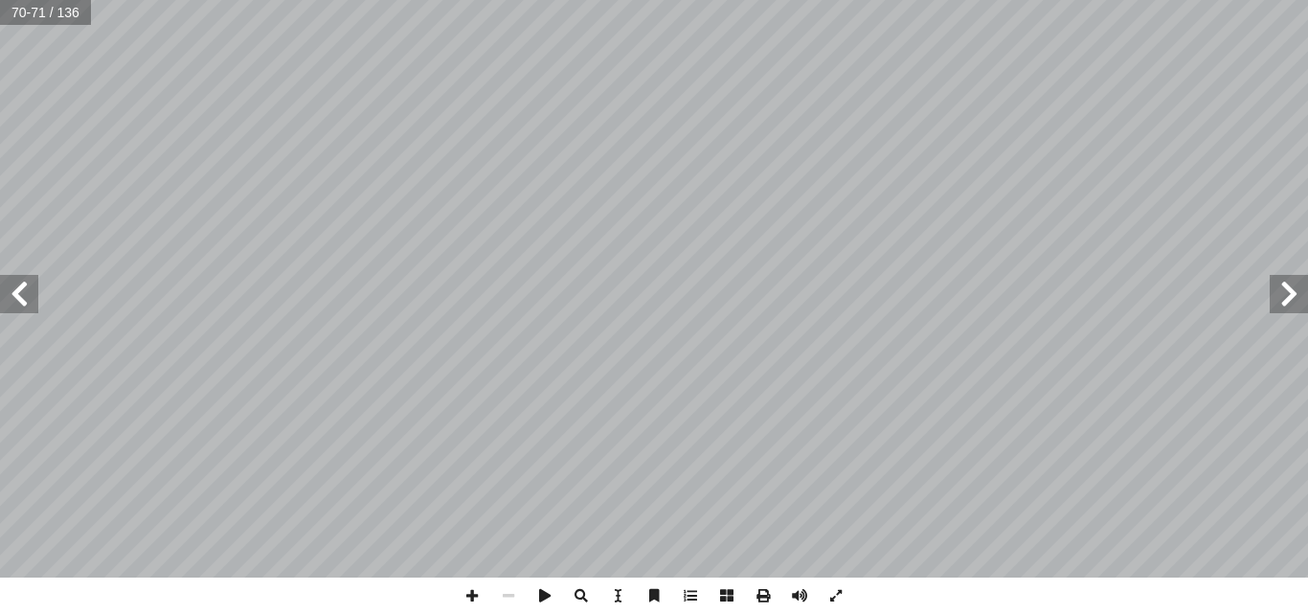
click at [1285, 301] on span at bounding box center [1289, 294] width 38 height 38
click at [23, 298] on span at bounding box center [19, 294] width 38 height 38
click at [20, 288] on span at bounding box center [19, 294] width 38 height 38
click at [9, 285] on span at bounding box center [19, 294] width 38 height 38
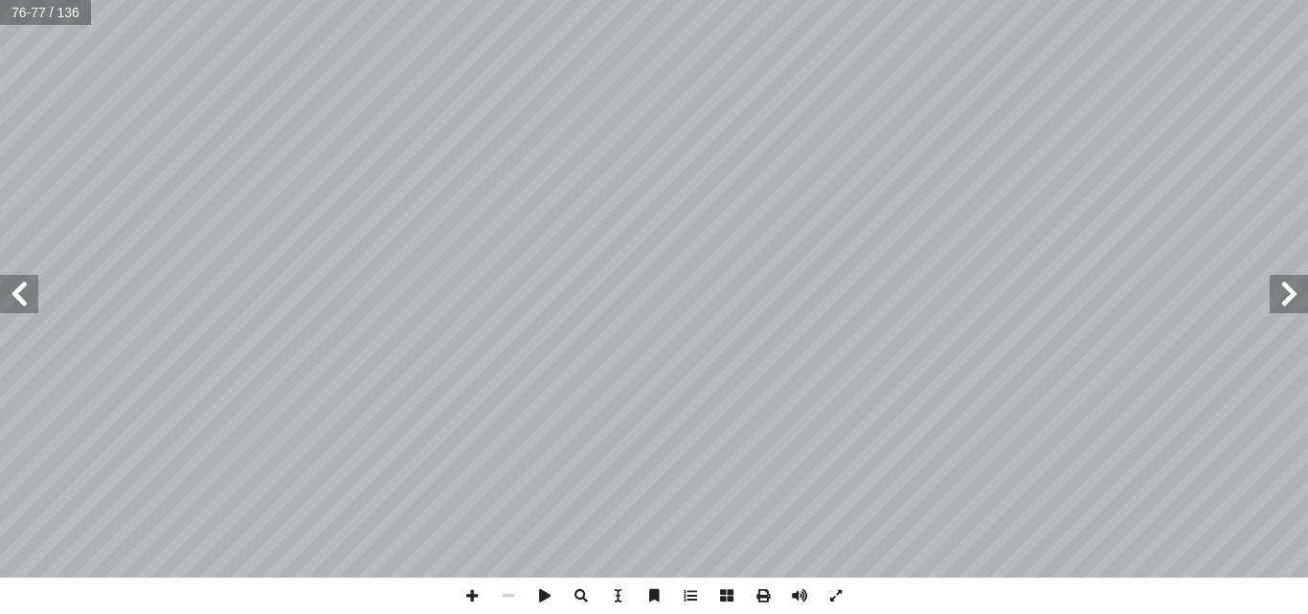
click at [9, 285] on span at bounding box center [19, 294] width 38 height 38
click at [1295, 299] on span at bounding box center [1289, 294] width 38 height 38
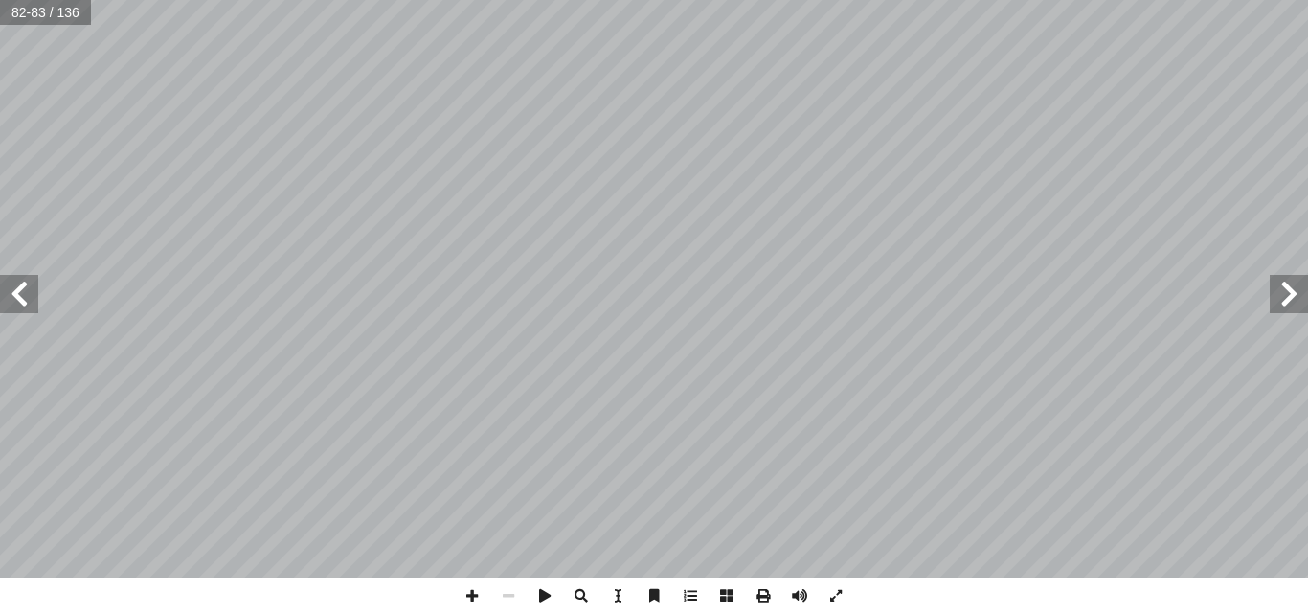
click at [23, 299] on span at bounding box center [19, 294] width 38 height 38
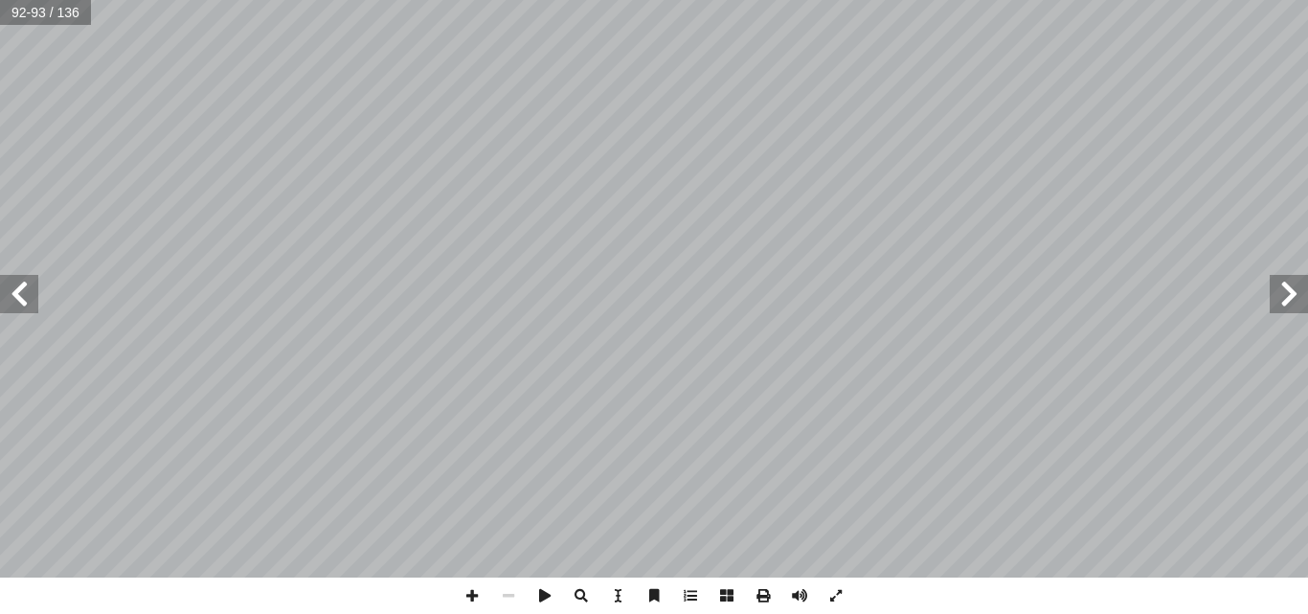
click at [23, 299] on span at bounding box center [19, 294] width 38 height 38
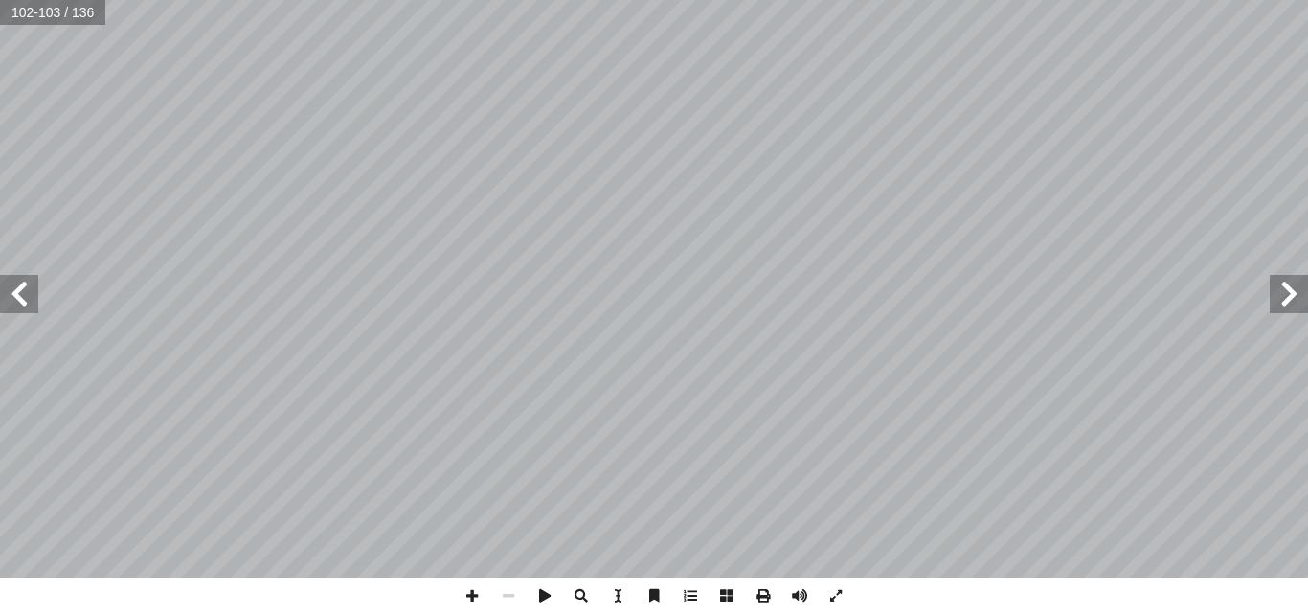
click at [23, 299] on span at bounding box center [19, 294] width 38 height 38
click at [18, 295] on span at bounding box center [19, 294] width 38 height 38
click at [19, 277] on span at bounding box center [19, 294] width 38 height 38
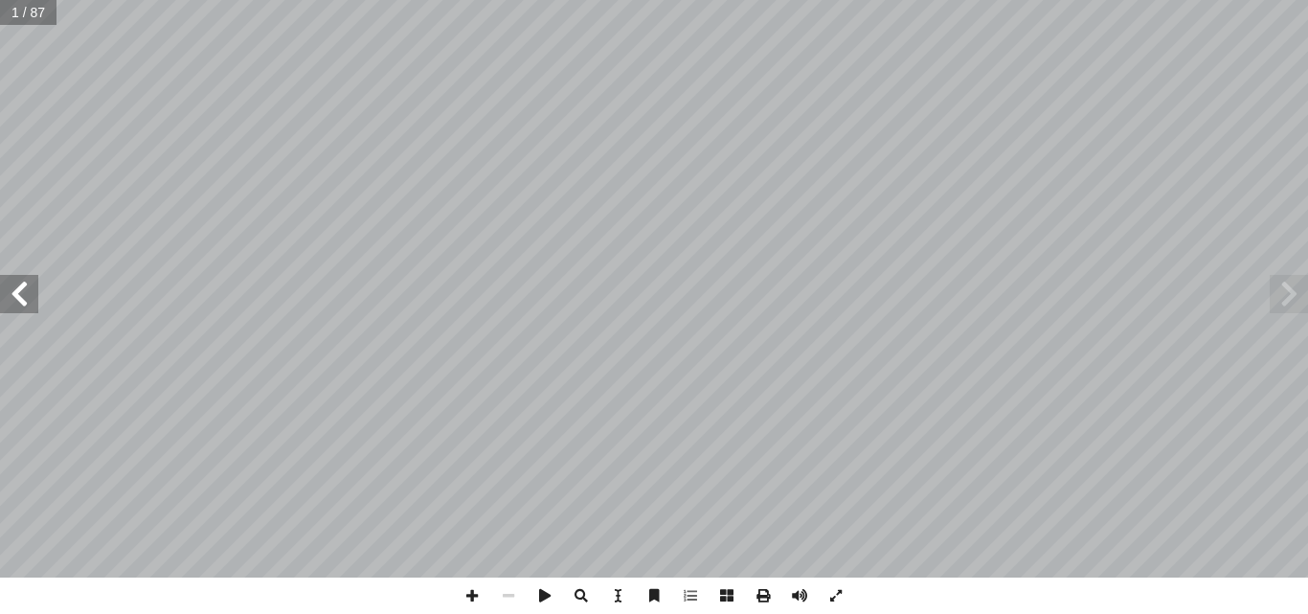
click at [26, 303] on span at bounding box center [19, 294] width 38 height 38
click at [20, 289] on span at bounding box center [19, 294] width 38 height 38
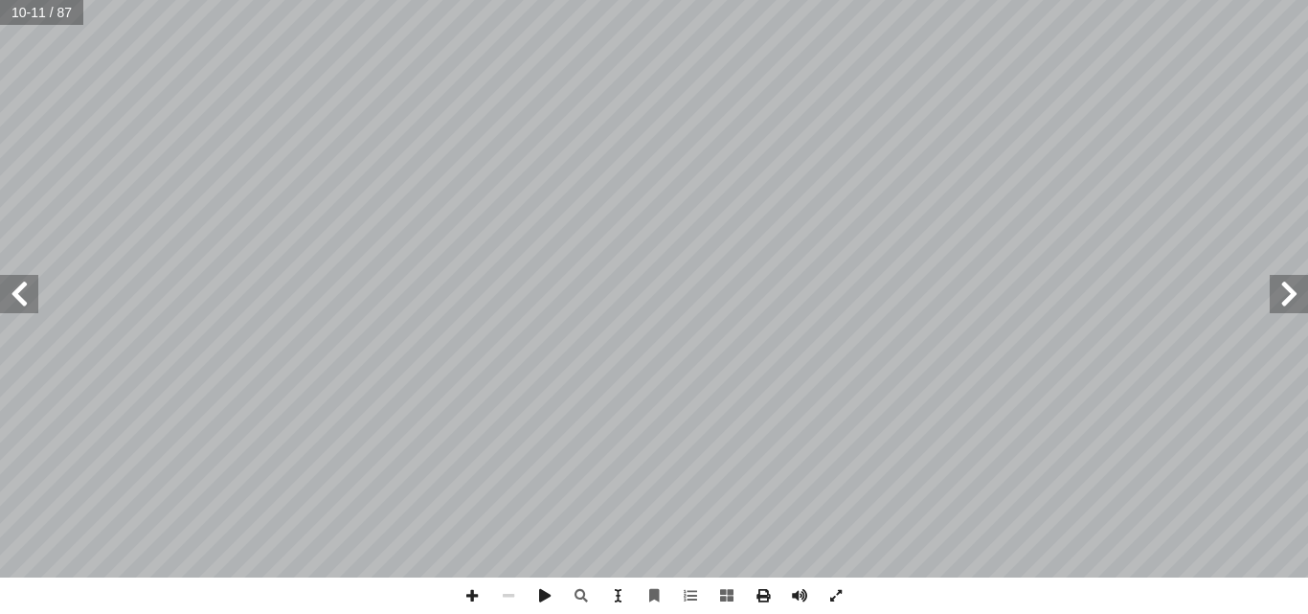
click at [20, 289] on span at bounding box center [19, 294] width 38 height 38
click at [10, 293] on span at bounding box center [19, 294] width 38 height 38
click at [12, 301] on span at bounding box center [19, 294] width 38 height 38
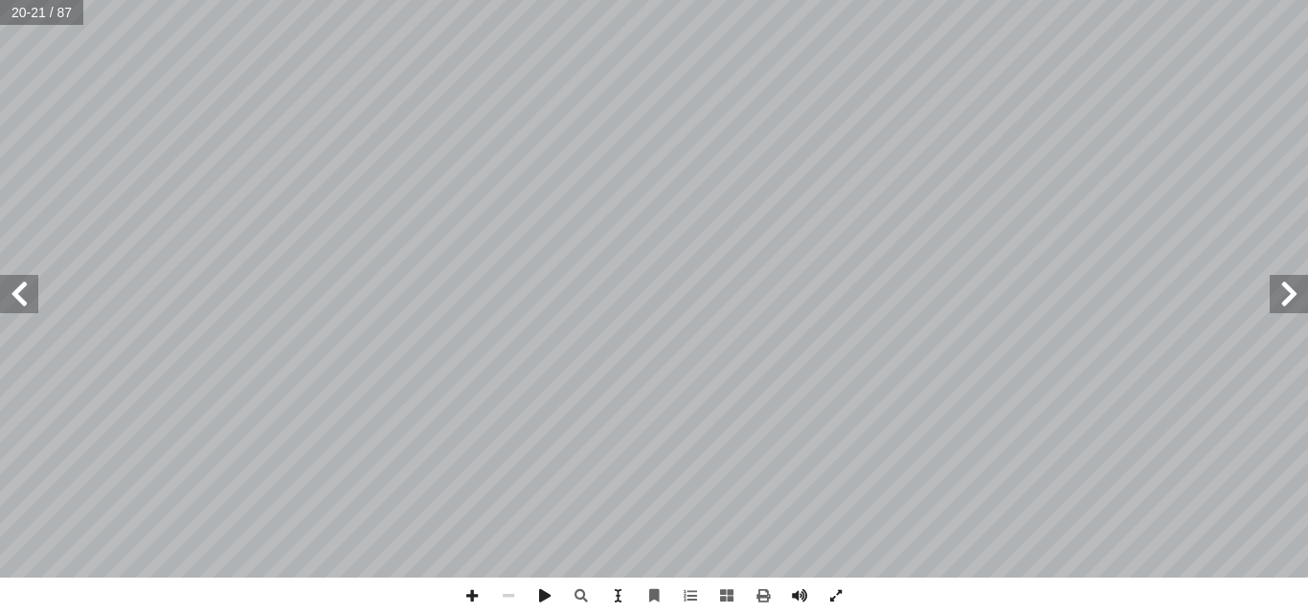
click at [12, 301] on span at bounding box center [19, 294] width 38 height 38
click at [23, 299] on span at bounding box center [19, 294] width 38 height 38
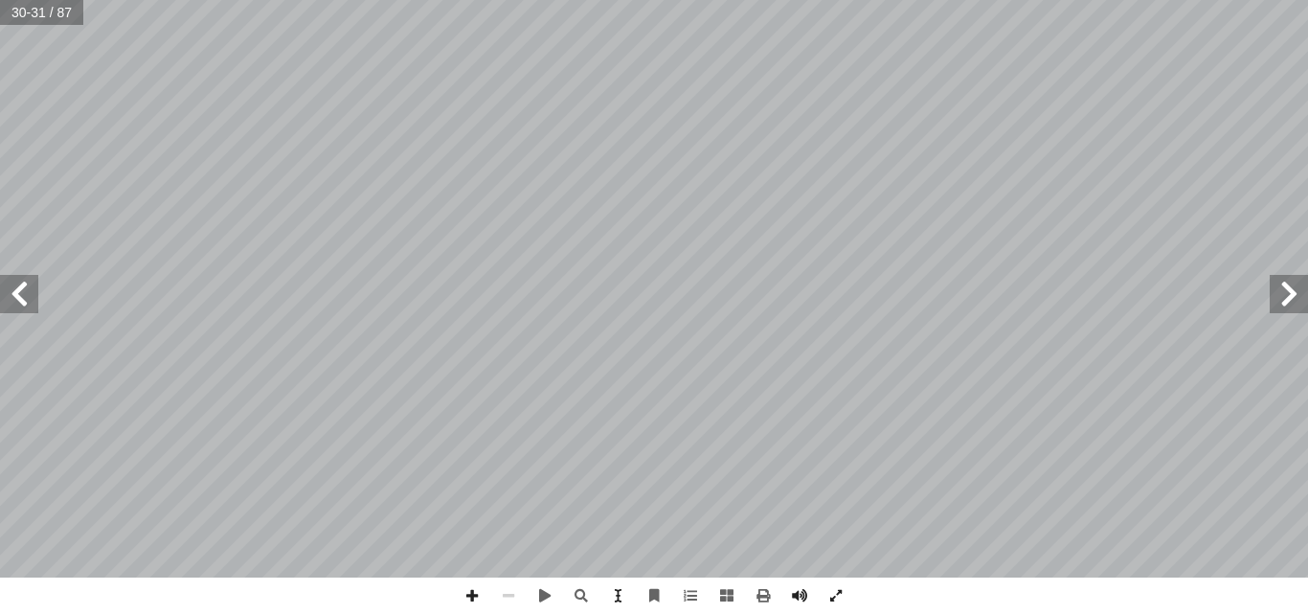
click at [23, 299] on span at bounding box center [19, 294] width 38 height 38
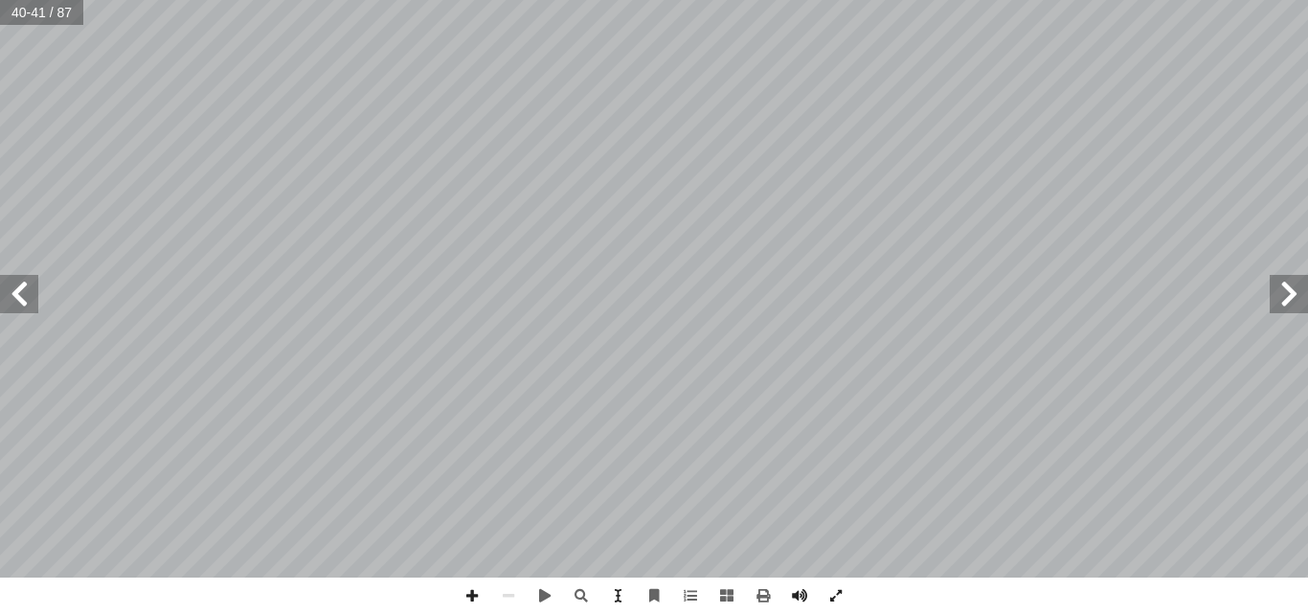
click at [2, 309] on span at bounding box center [19, 294] width 38 height 38
click at [16, 287] on span at bounding box center [19, 294] width 38 height 38
click at [16, 292] on span at bounding box center [19, 294] width 38 height 38
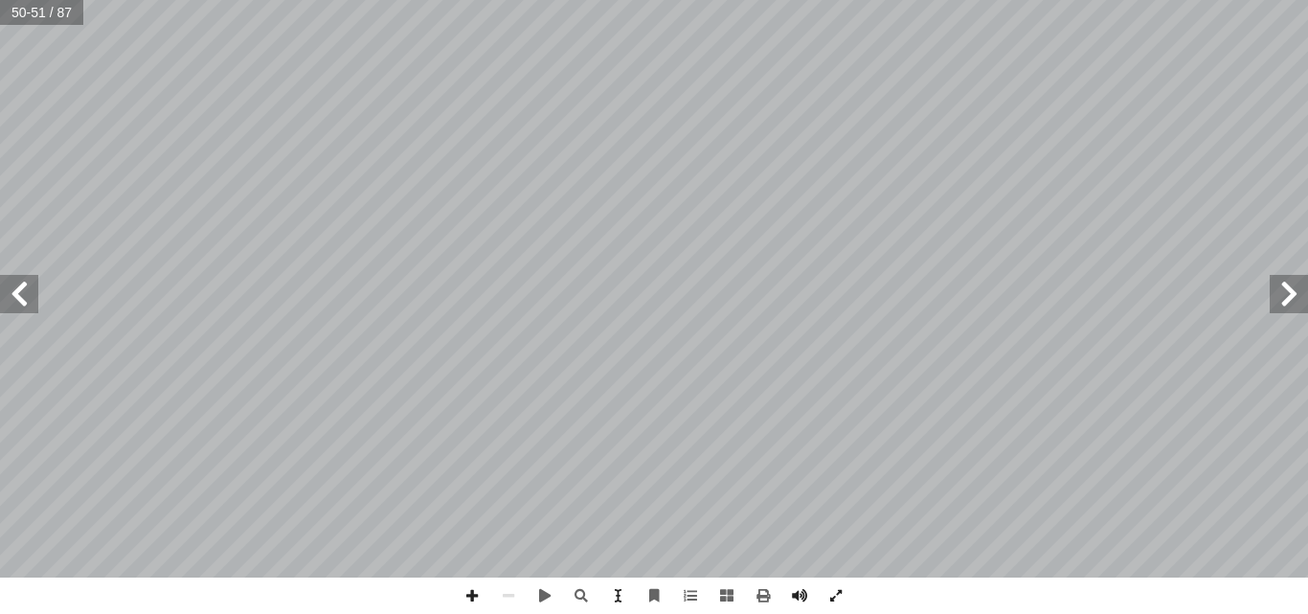
click at [16, 292] on span at bounding box center [19, 294] width 38 height 38
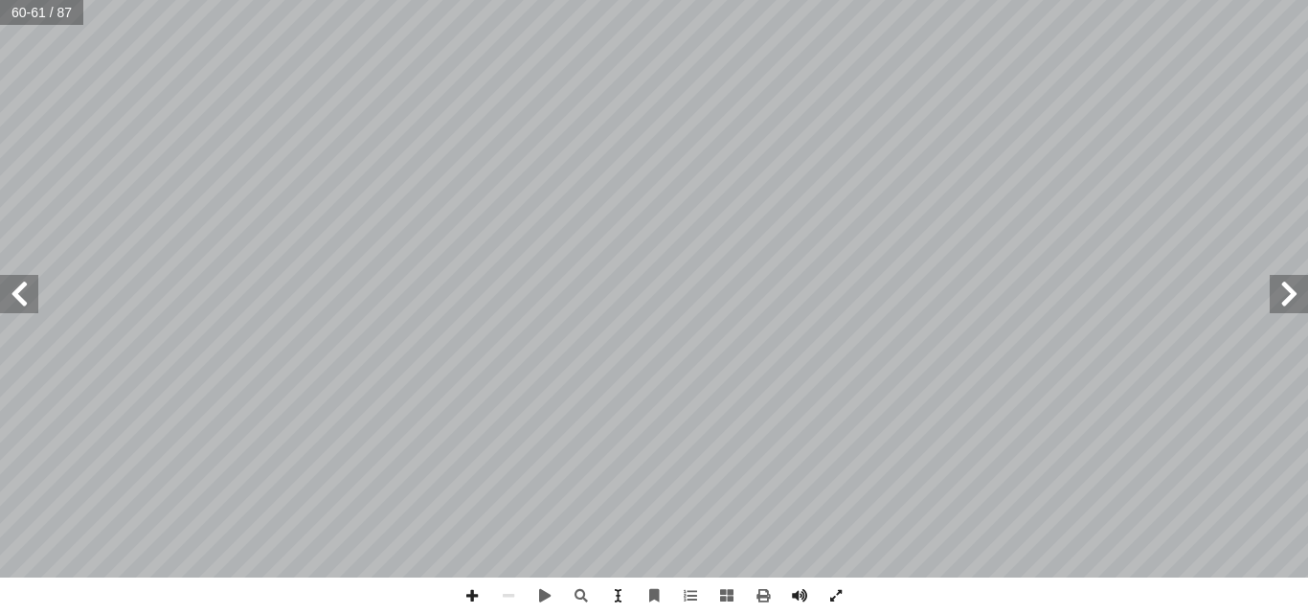
click at [16, 292] on span at bounding box center [19, 294] width 38 height 38
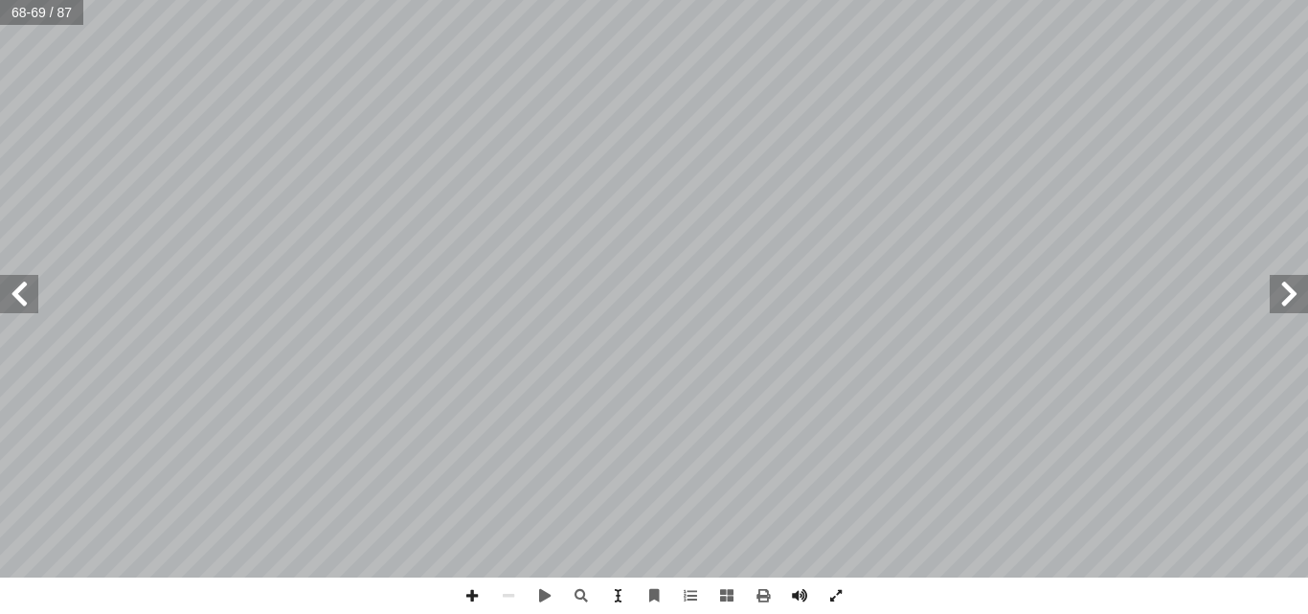
click at [16, 292] on span at bounding box center [19, 294] width 38 height 38
click at [15, 312] on span at bounding box center [19, 294] width 38 height 38
click at [16, 284] on span at bounding box center [19, 294] width 38 height 38
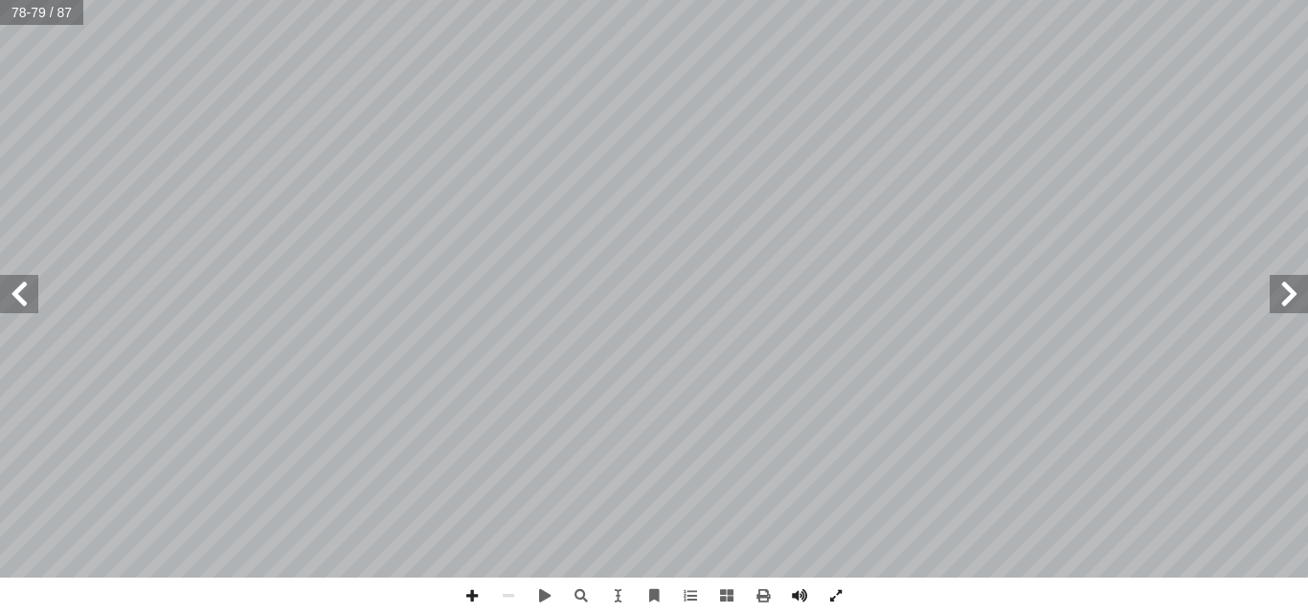
click at [16, 284] on span at bounding box center [19, 294] width 38 height 38
click at [1276, 297] on span at bounding box center [1289, 294] width 38 height 38
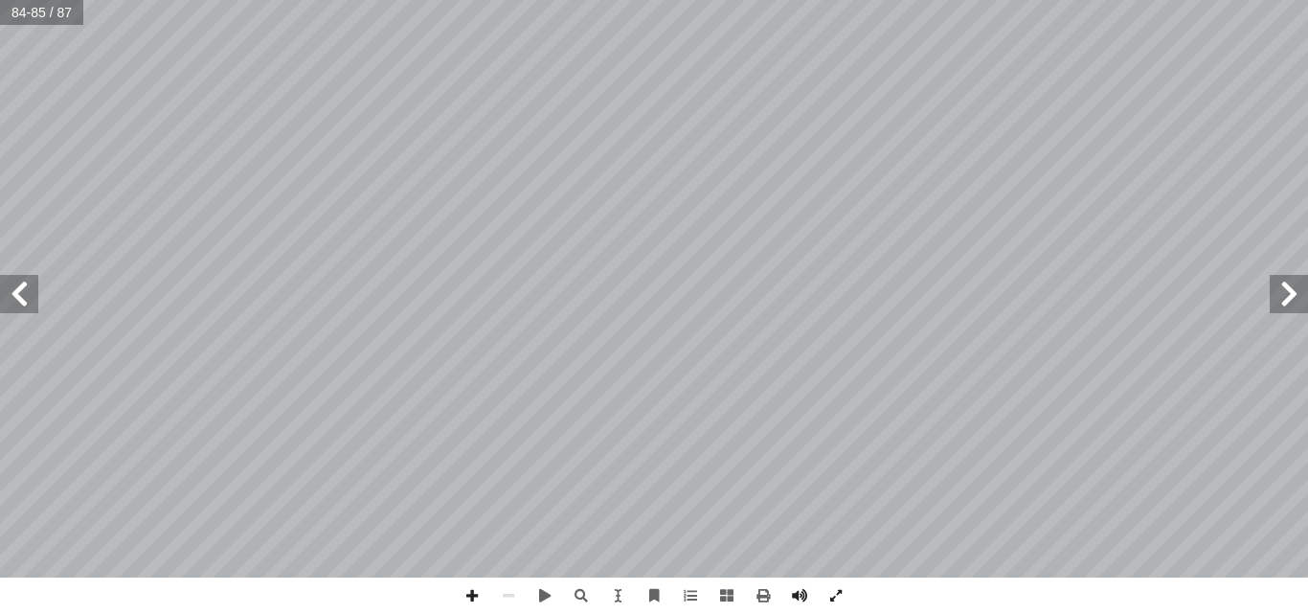
click at [1276, 297] on span at bounding box center [1289, 294] width 38 height 38
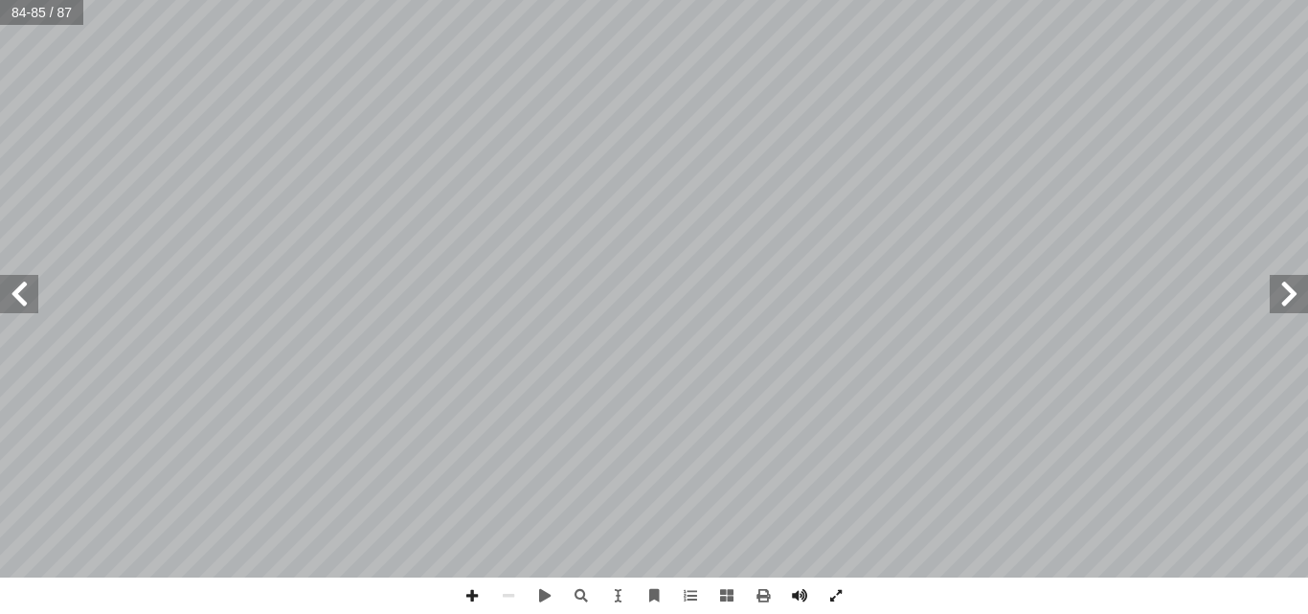
click at [1276, 297] on span at bounding box center [1289, 294] width 38 height 38
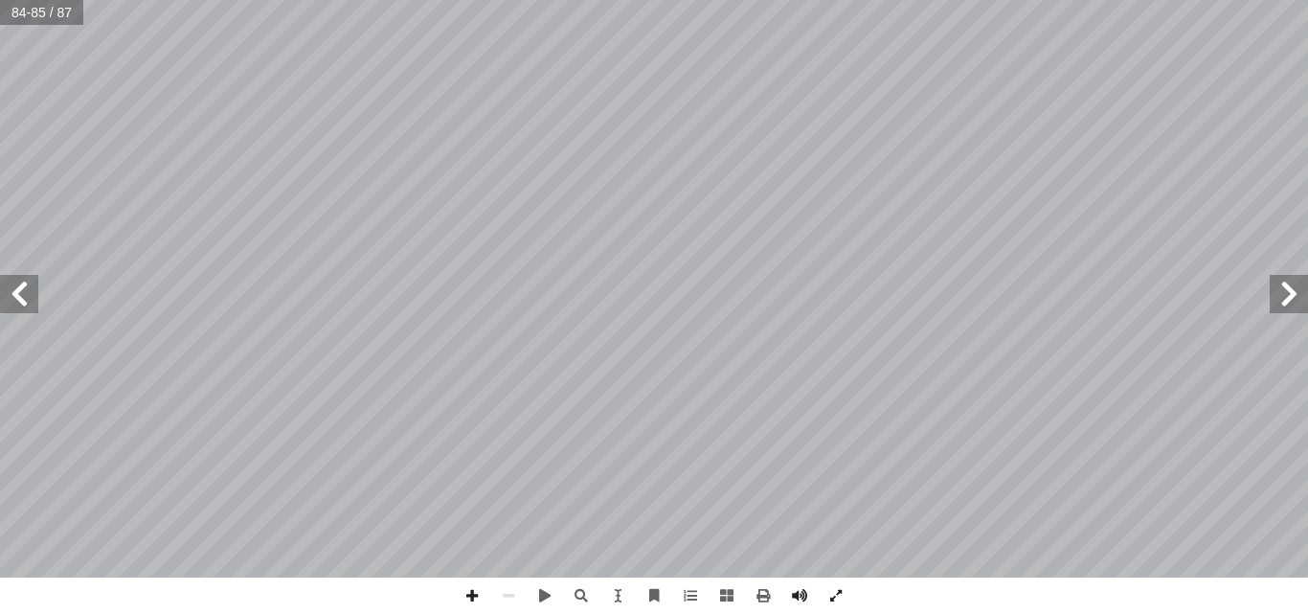
click at [1276, 297] on span at bounding box center [1289, 294] width 38 height 38
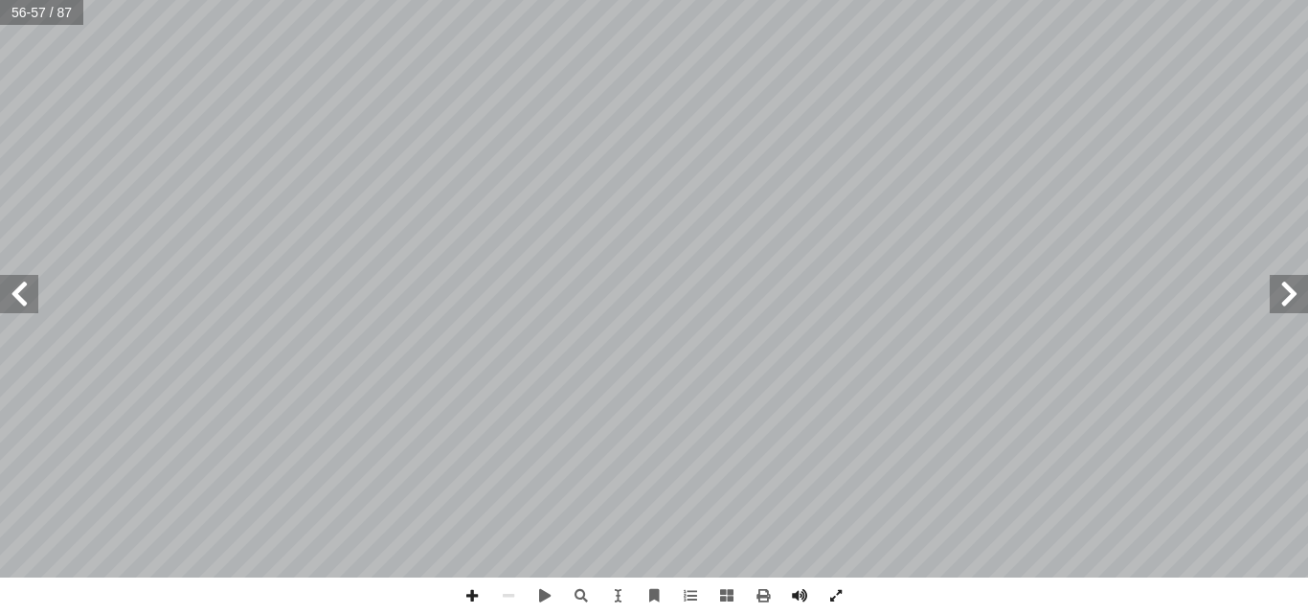
click at [1276, 297] on span at bounding box center [1289, 294] width 38 height 38
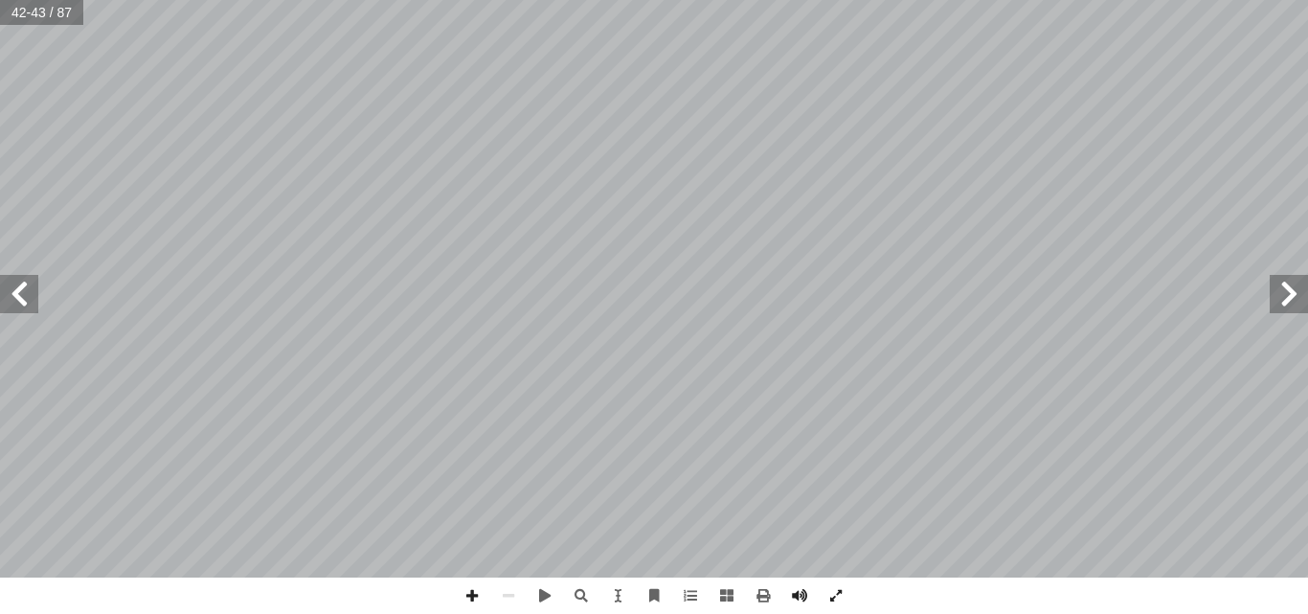
click at [1276, 297] on span at bounding box center [1289, 294] width 38 height 38
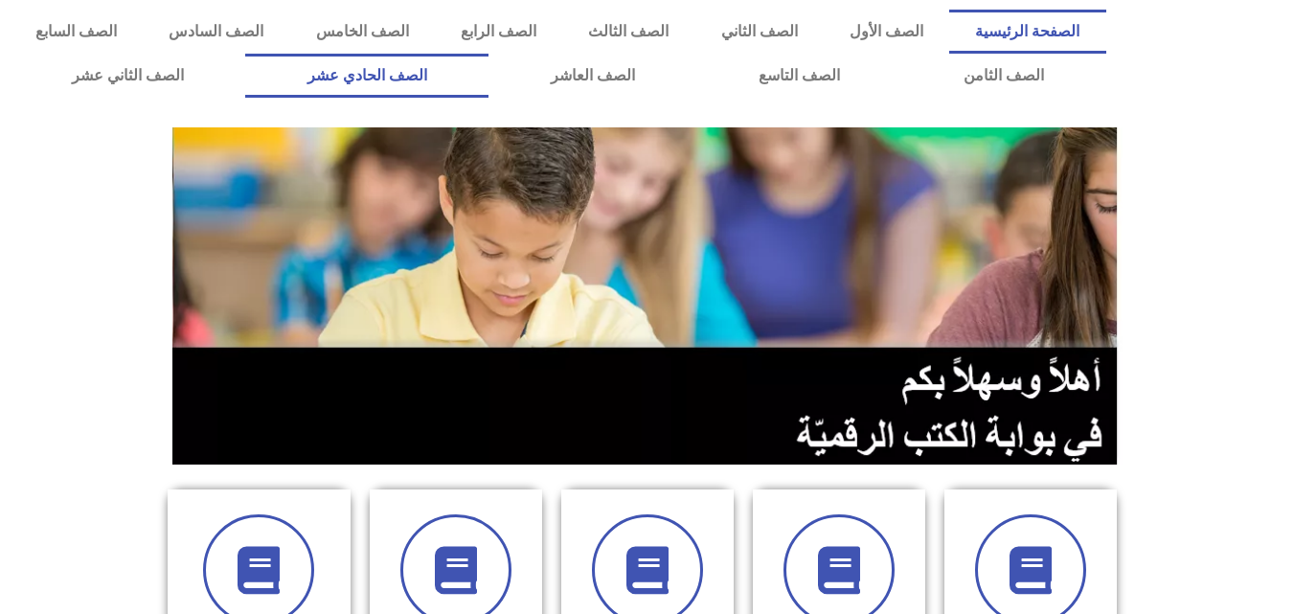
click at [488, 72] on link "الصف الحادي عشر" at bounding box center [366, 76] width 243 height 44
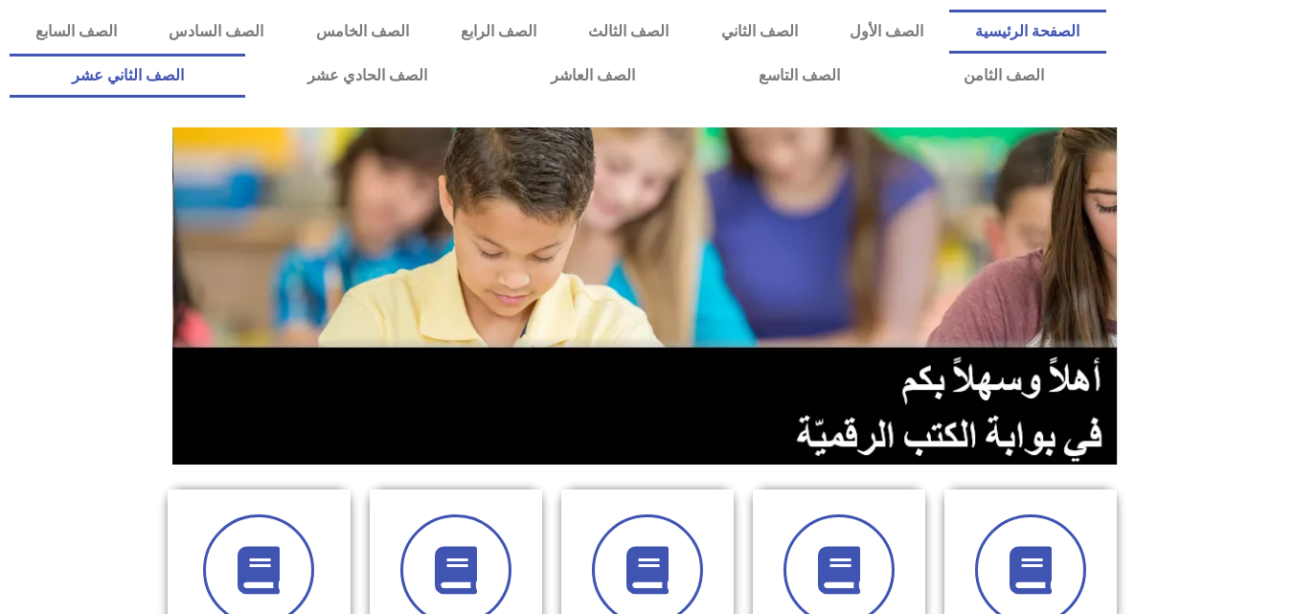
click at [186, 77] on link "الصف الثاني عشر" at bounding box center [128, 76] width 236 height 44
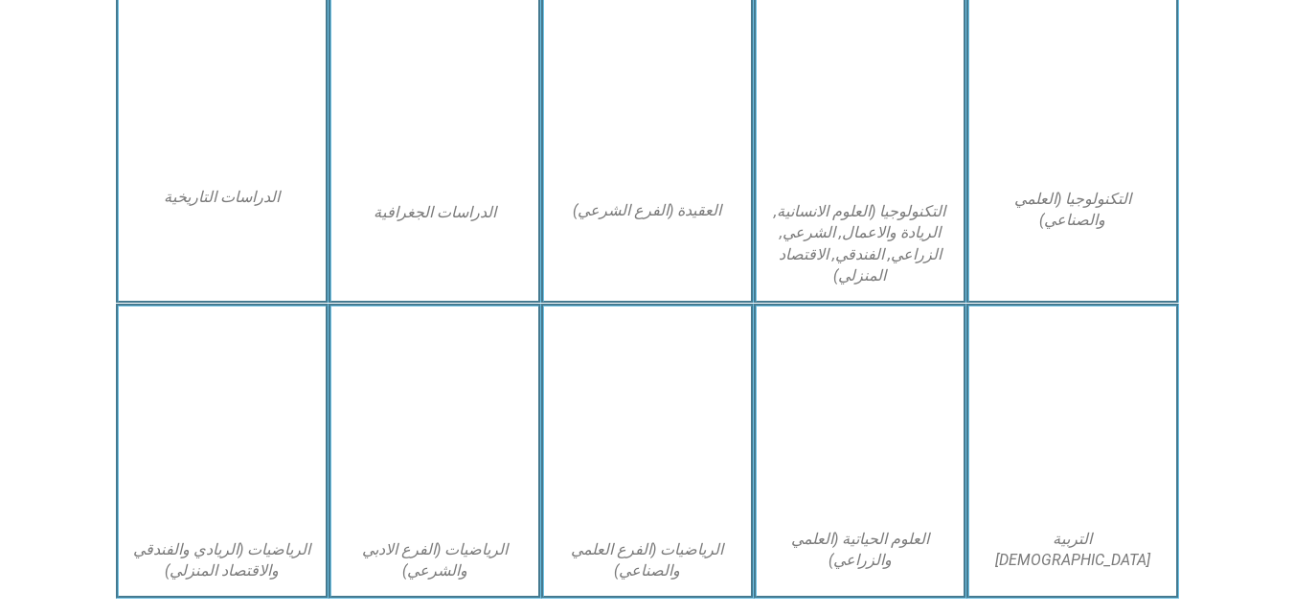
scroll to position [938, 0]
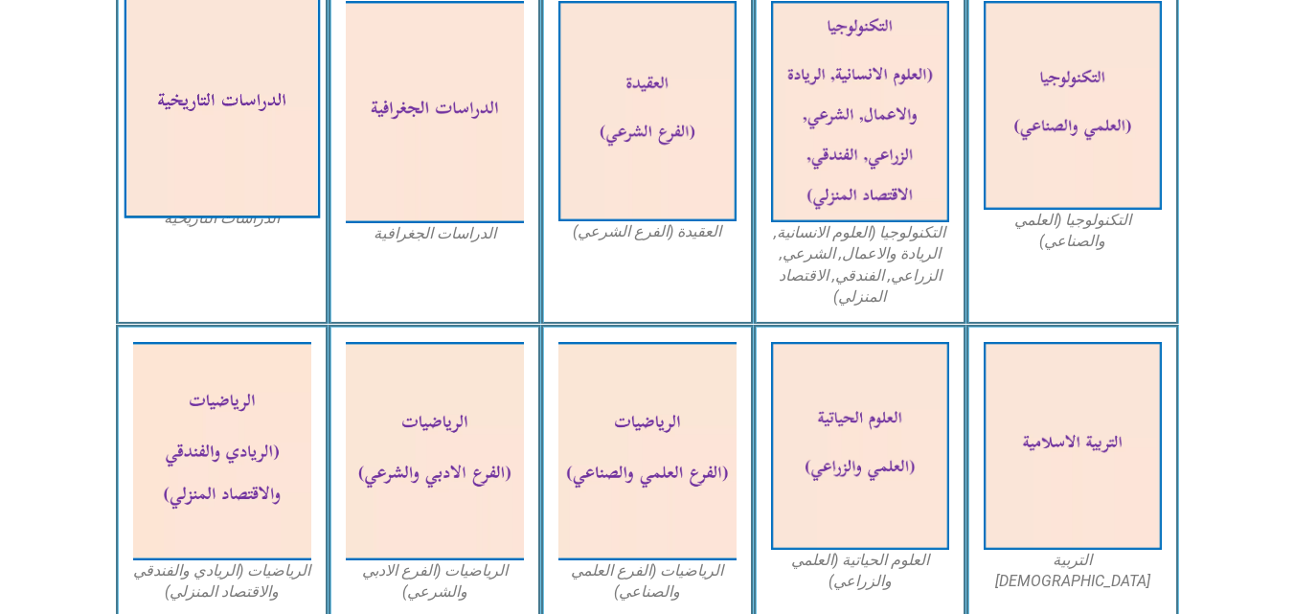
click at [213, 100] on img at bounding box center [222, 104] width 196 height 228
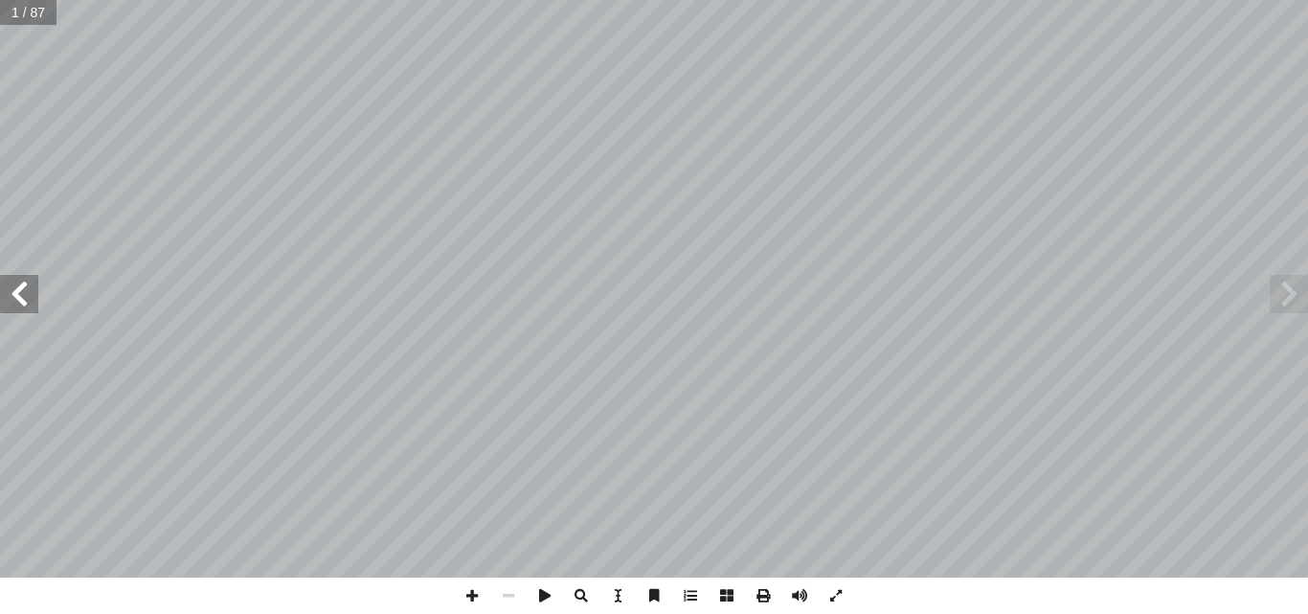
click at [20, 295] on span at bounding box center [19, 294] width 38 height 38
click at [1294, 297] on span at bounding box center [1289, 294] width 38 height 38
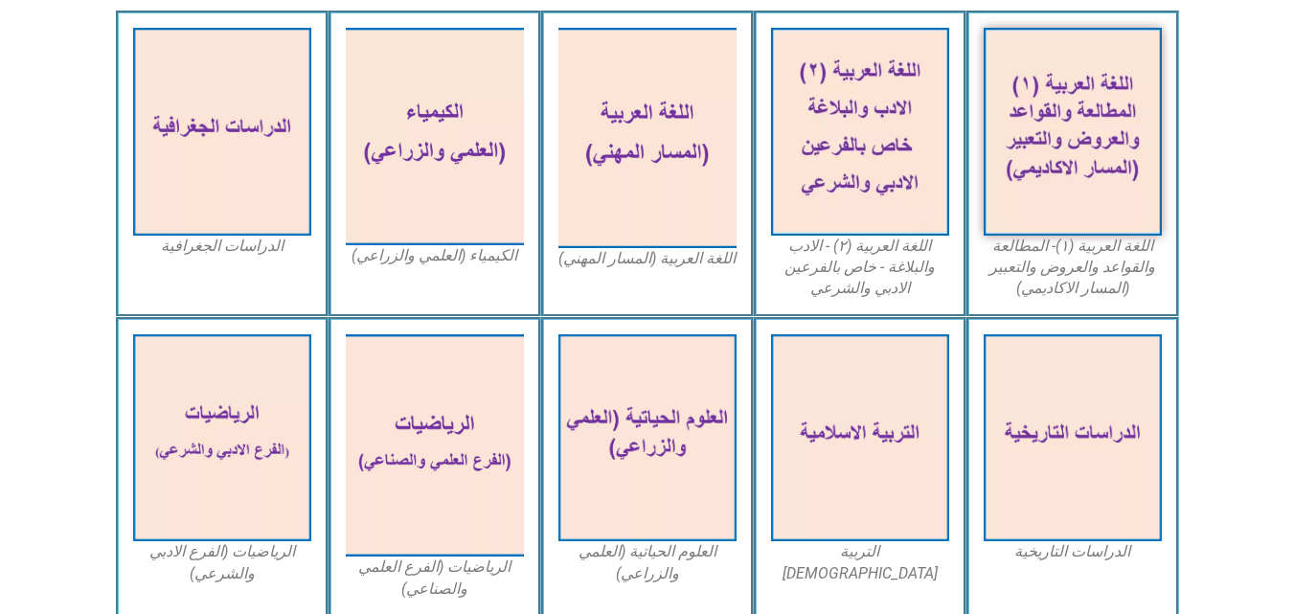
scroll to position [536, 0]
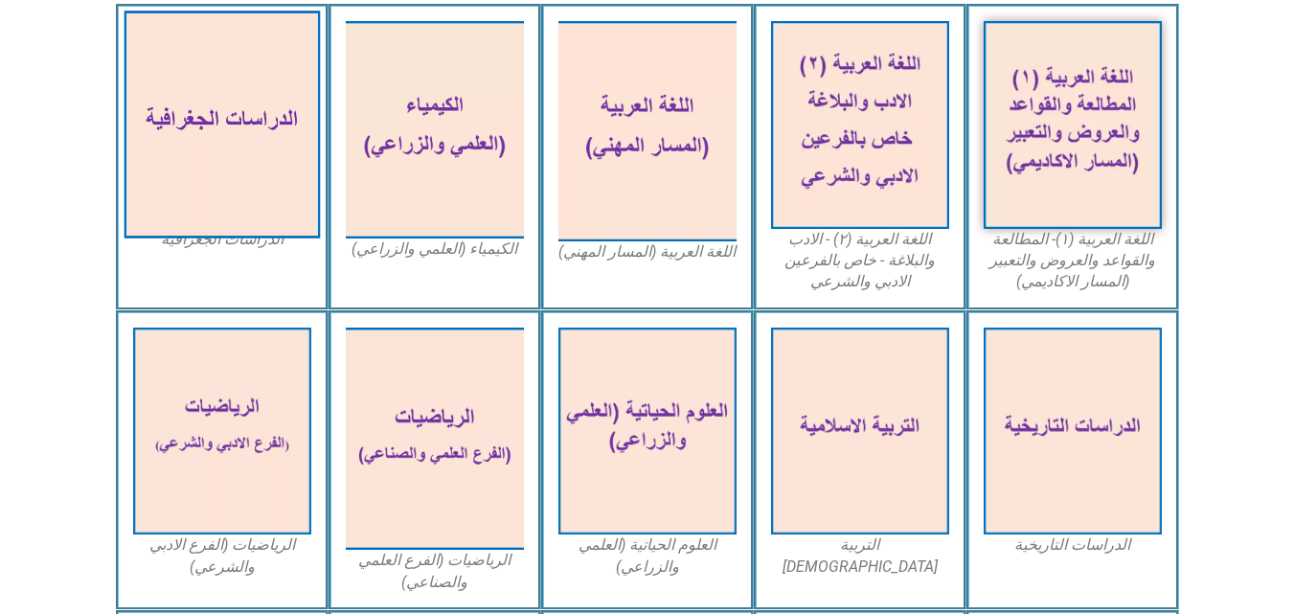
click at [217, 145] on img at bounding box center [222, 125] width 196 height 228
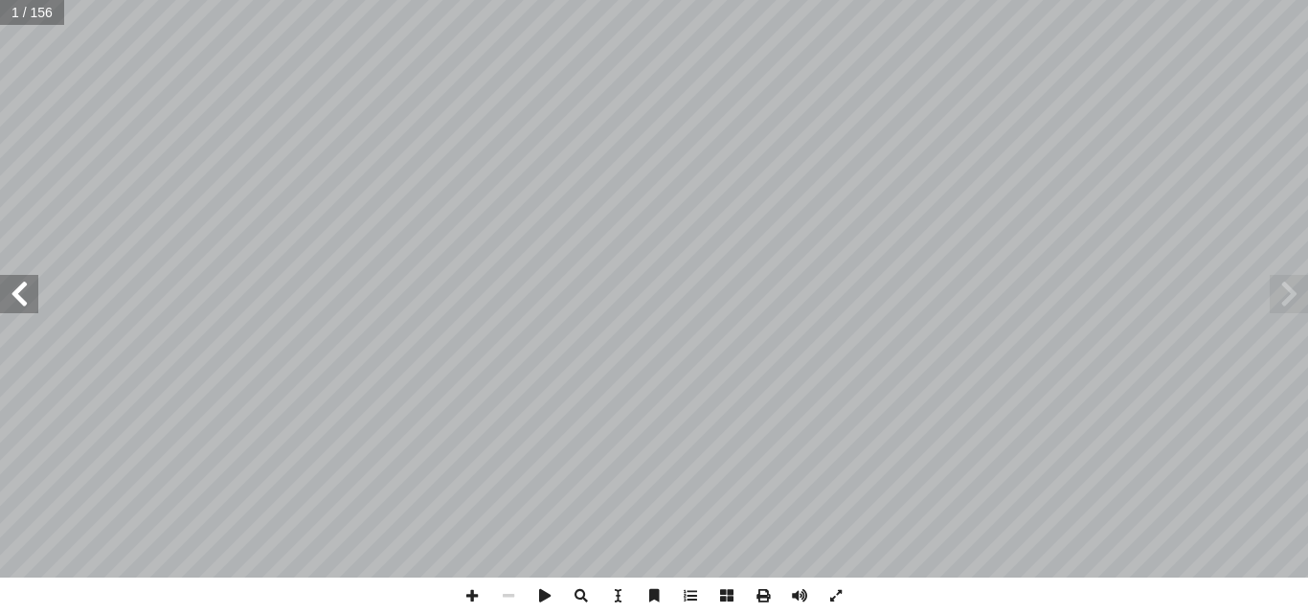
click at [22, 297] on span at bounding box center [19, 294] width 38 height 38
